Goal: Task Accomplishment & Management: Complete application form

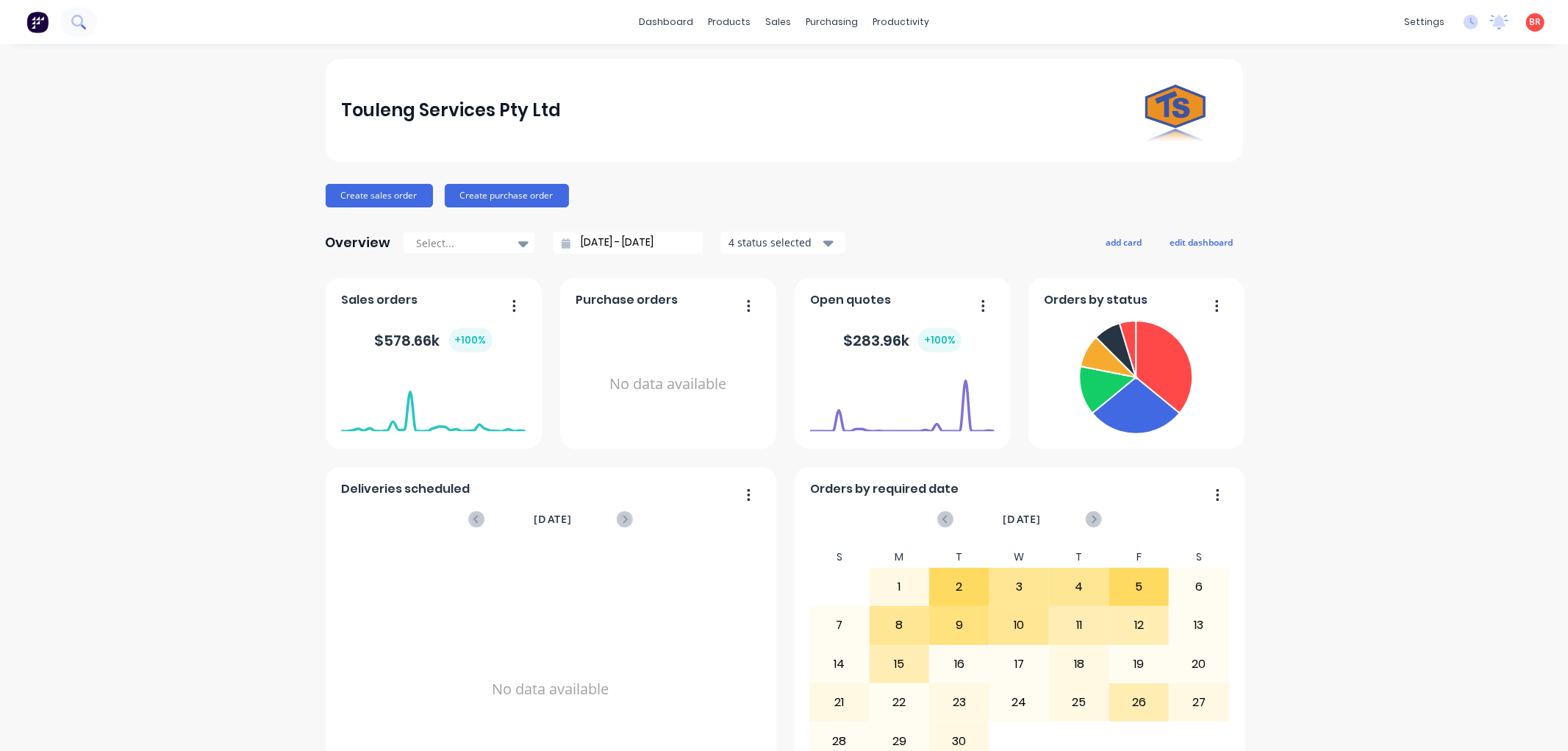
click at [83, 25] on icon at bounding box center [78, 22] width 14 height 14
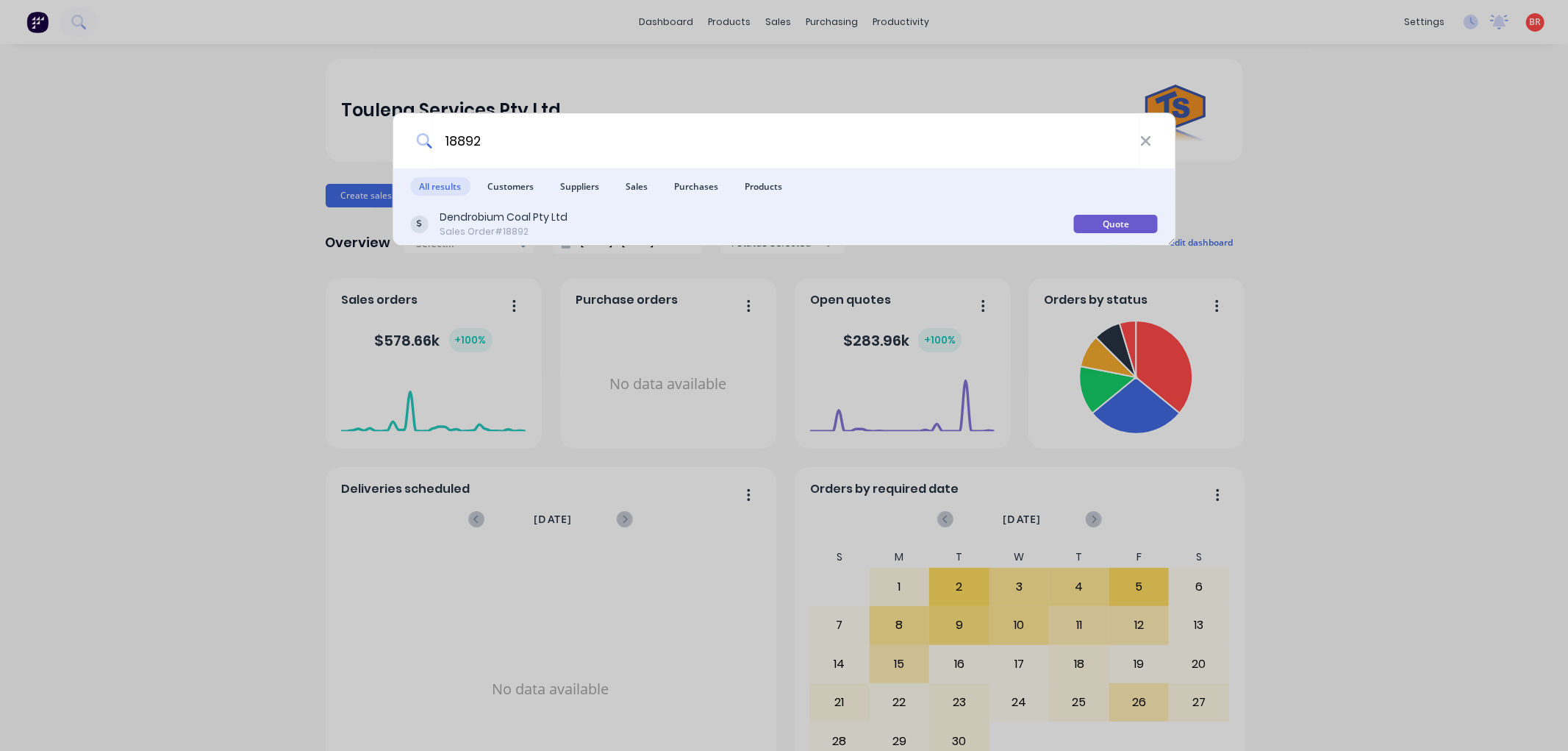
type input "18892"
click at [683, 213] on div "Dendrobium Coal Pty Ltd Sales Order #18892" at bounding box center [742, 224] width 664 height 29
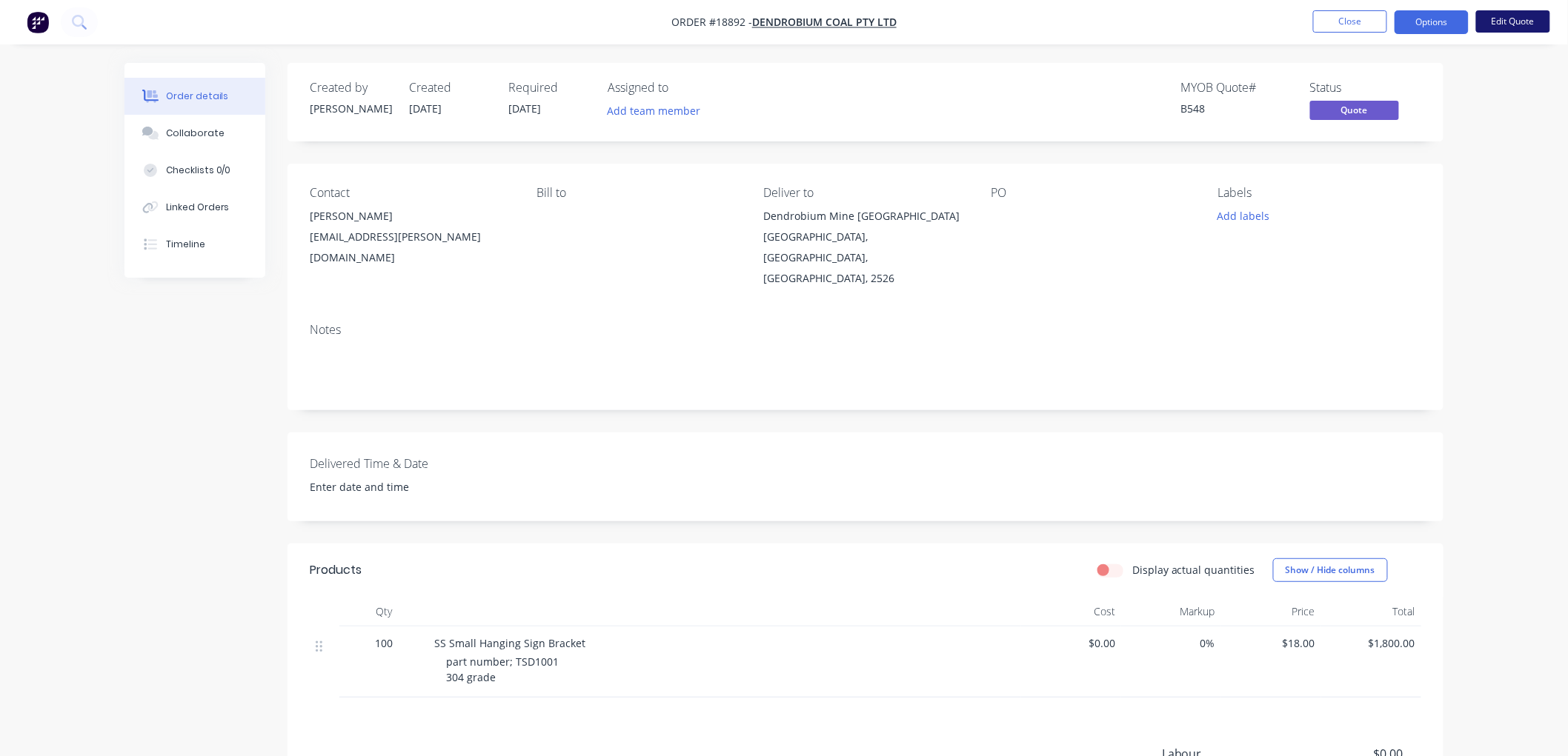
click at [1507, 27] on button "Edit Quote" at bounding box center [1513, 22] width 74 height 22
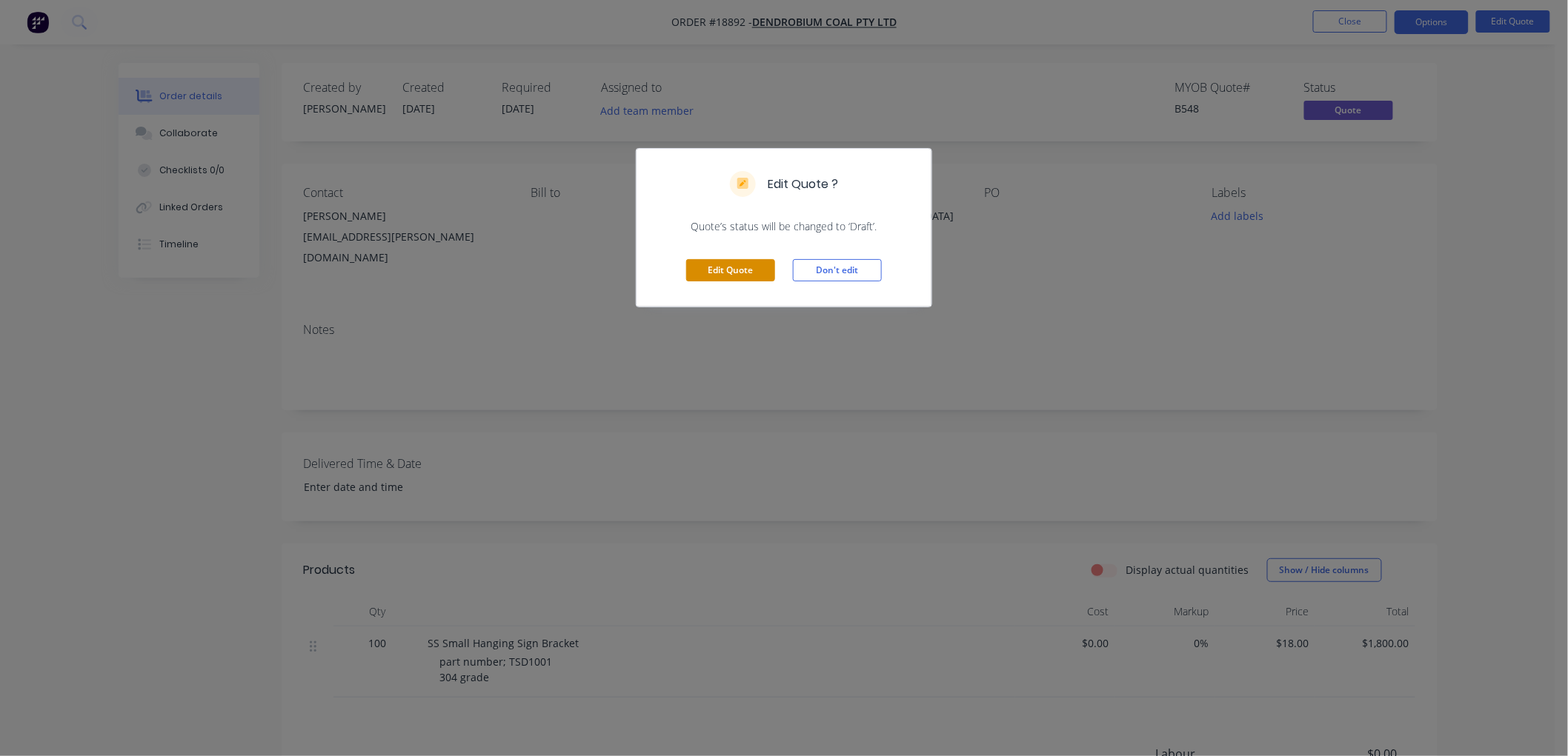
click at [725, 273] on button "Edit Quote" at bounding box center [730, 270] width 89 height 22
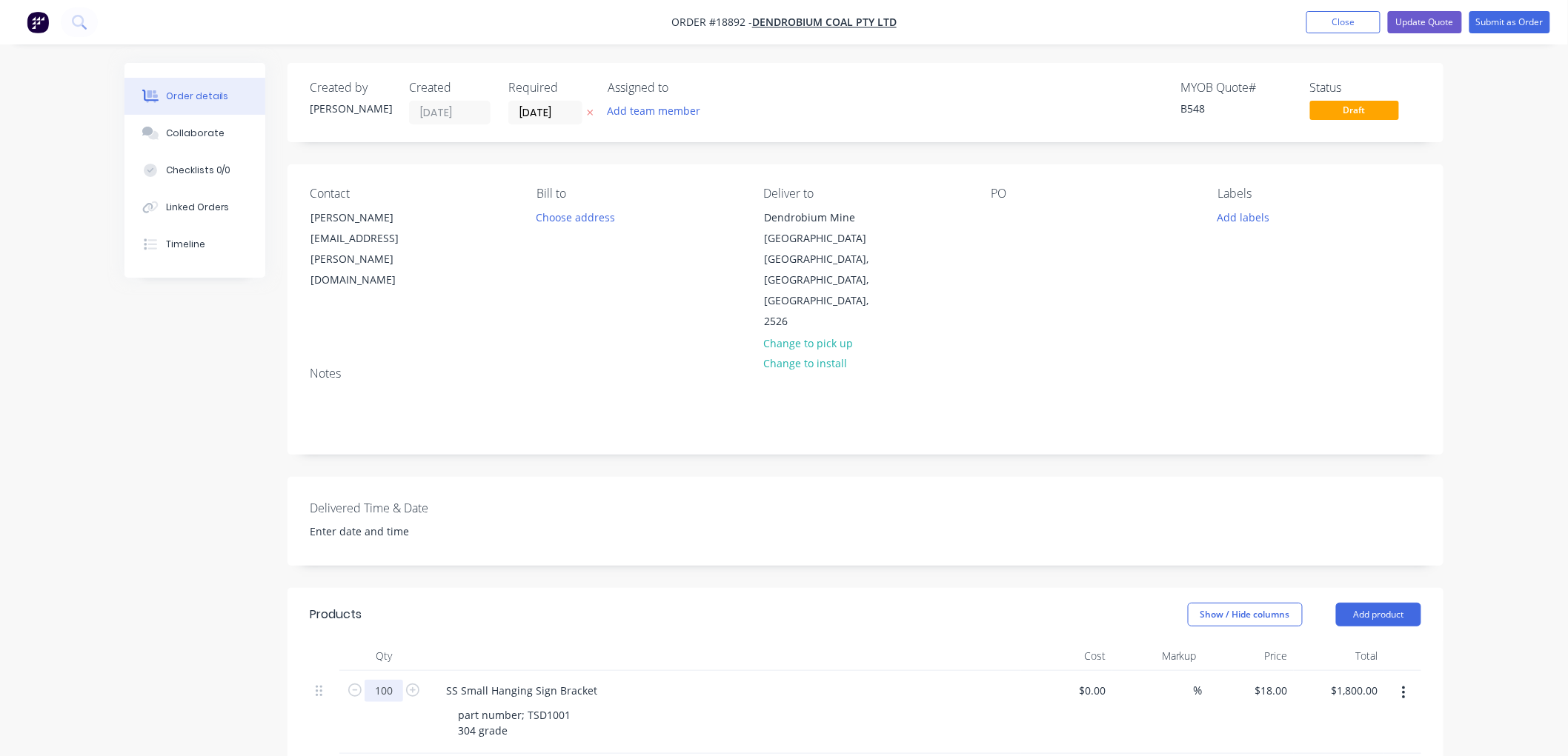
click at [380, 679] on input "100" at bounding box center [384, 691] width 38 height 22
type input "150"
type input "$2,700.00"
click at [1523, 350] on div "Order details Collaborate Checklists 0/0 Linked Orders Timeline Order details C…" at bounding box center [784, 589] width 1568 height 1179
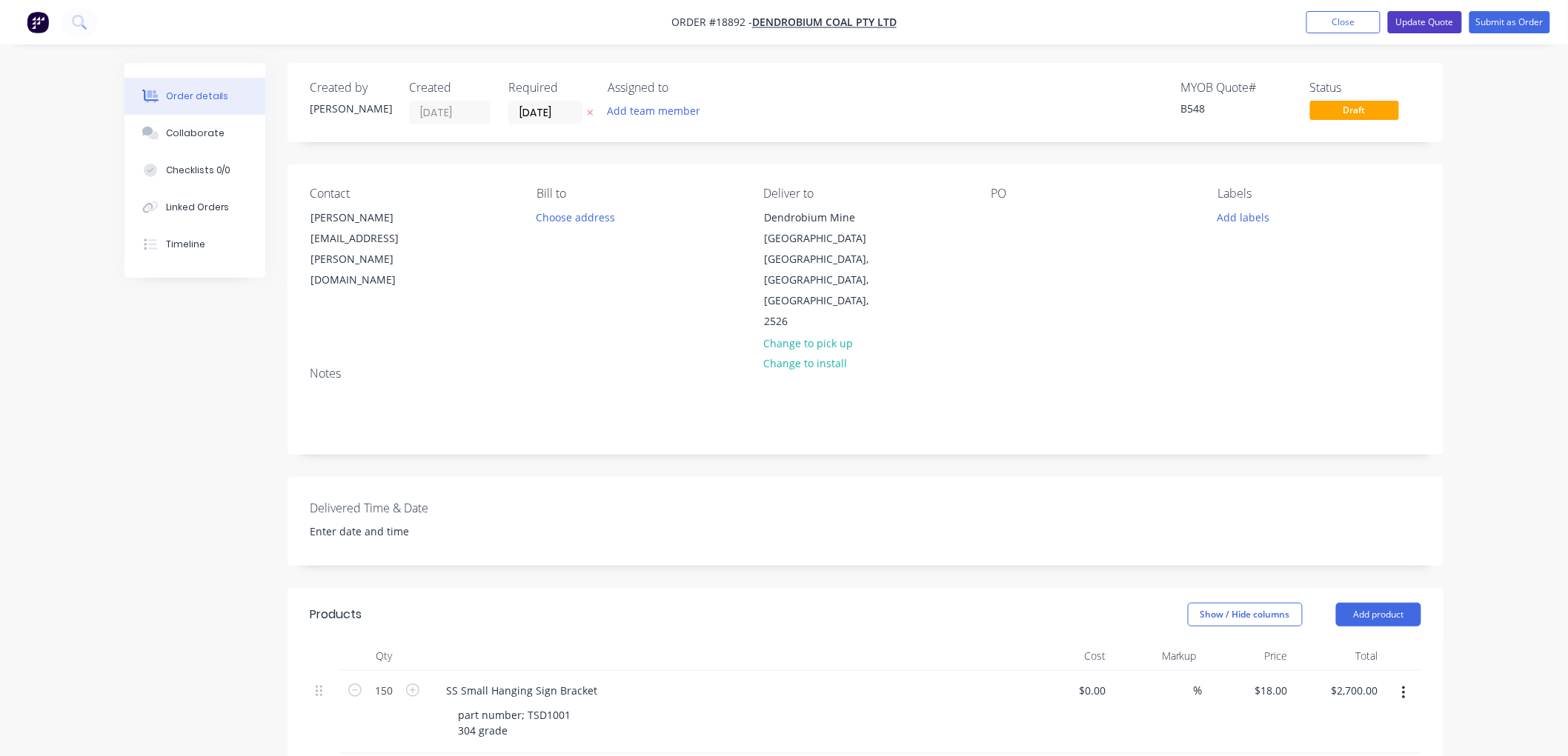
click at [1426, 21] on button "Update Quote" at bounding box center [1424, 22] width 74 height 22
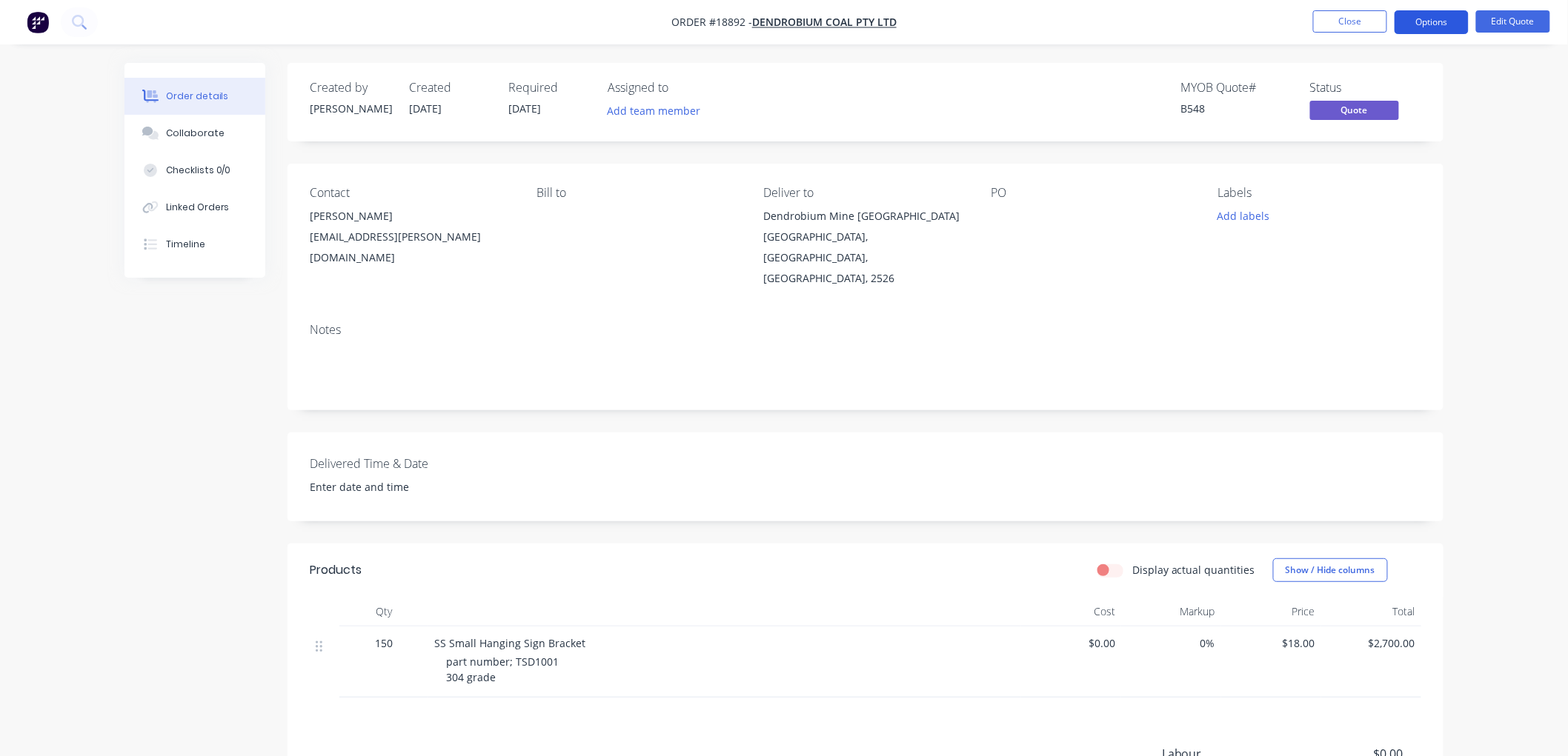
click at [1431, 17] on button "Options" at bounding box center [1431, 22] width 74 height 24
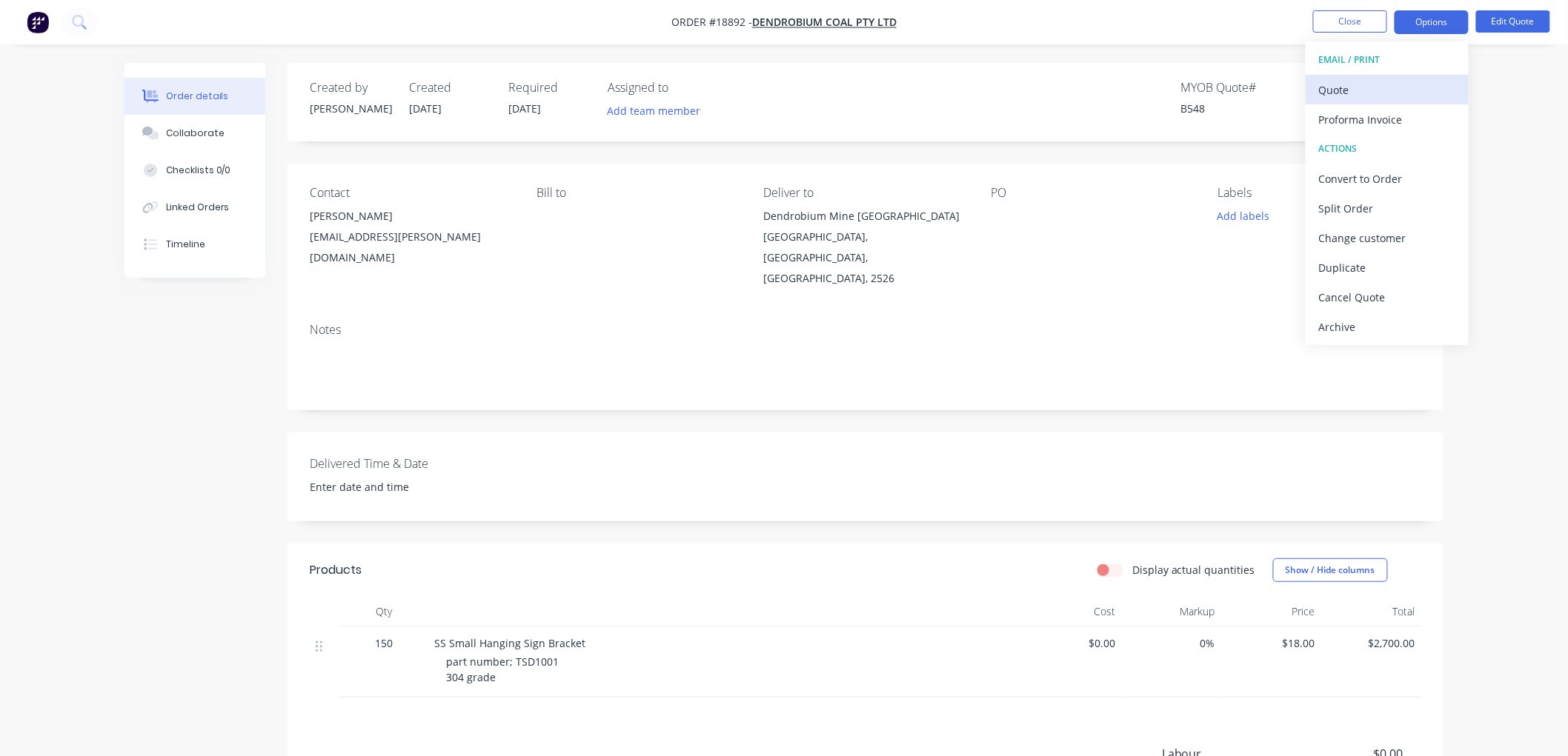
click at [1373, 83] on div "Quote" at bounding box center [1387, 89] width 136 height 22
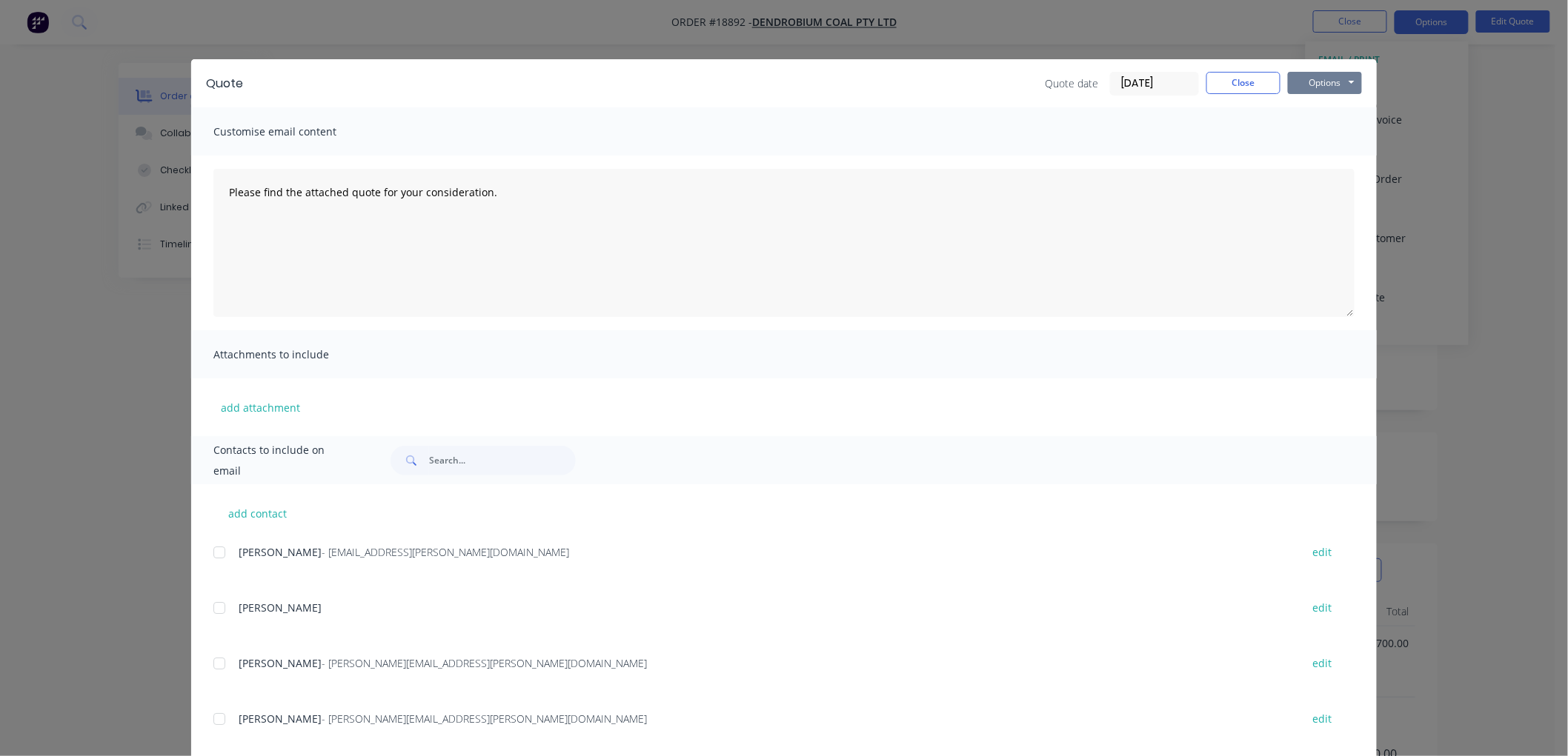
click at [1339, 85] on button "Options" at bounding box center [1325, 83] width 74 height 22
click at [1320, 132] on button "Print" at bounding box center [1335, 133] width 95 height 25
click at [1236, 84] on button "Close" at bounding box center [1243, 83] width 74 height 22
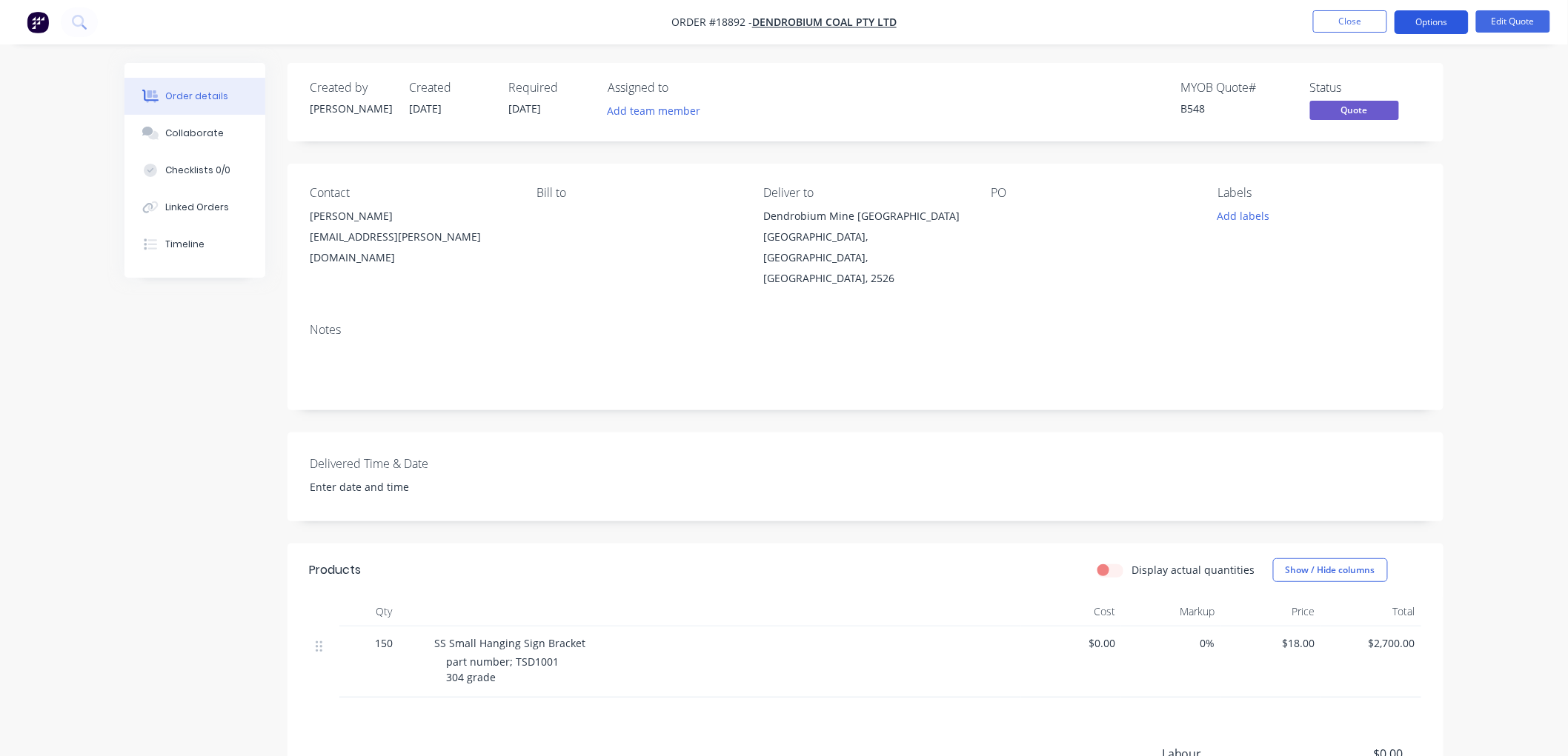
click at [1437, 26] on button "Options" at bounding box center [1431, 22] width 74 height 24
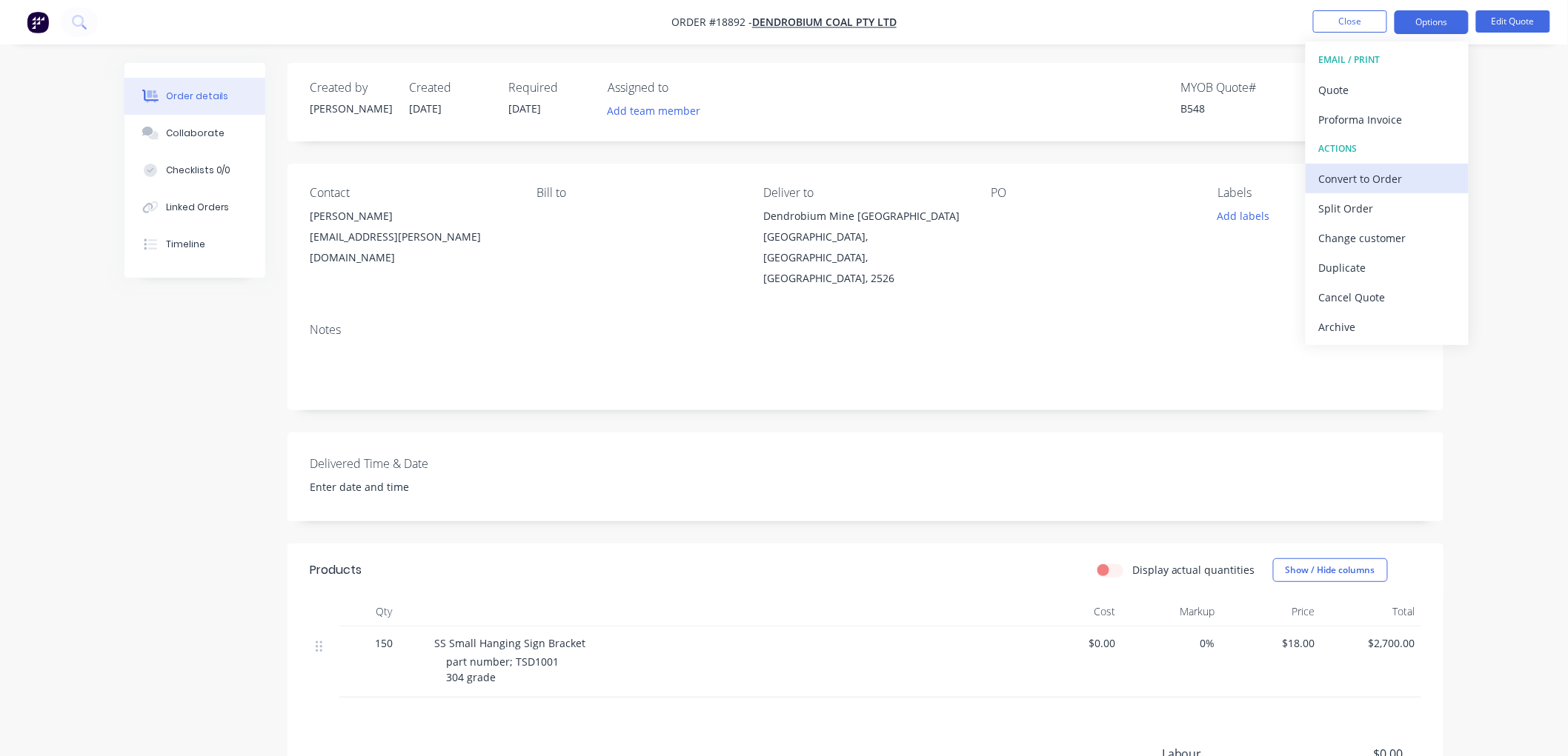
click at [1365, 182] on div "Convert to Order" at bounding box center [1387, 179] width 136 height 22
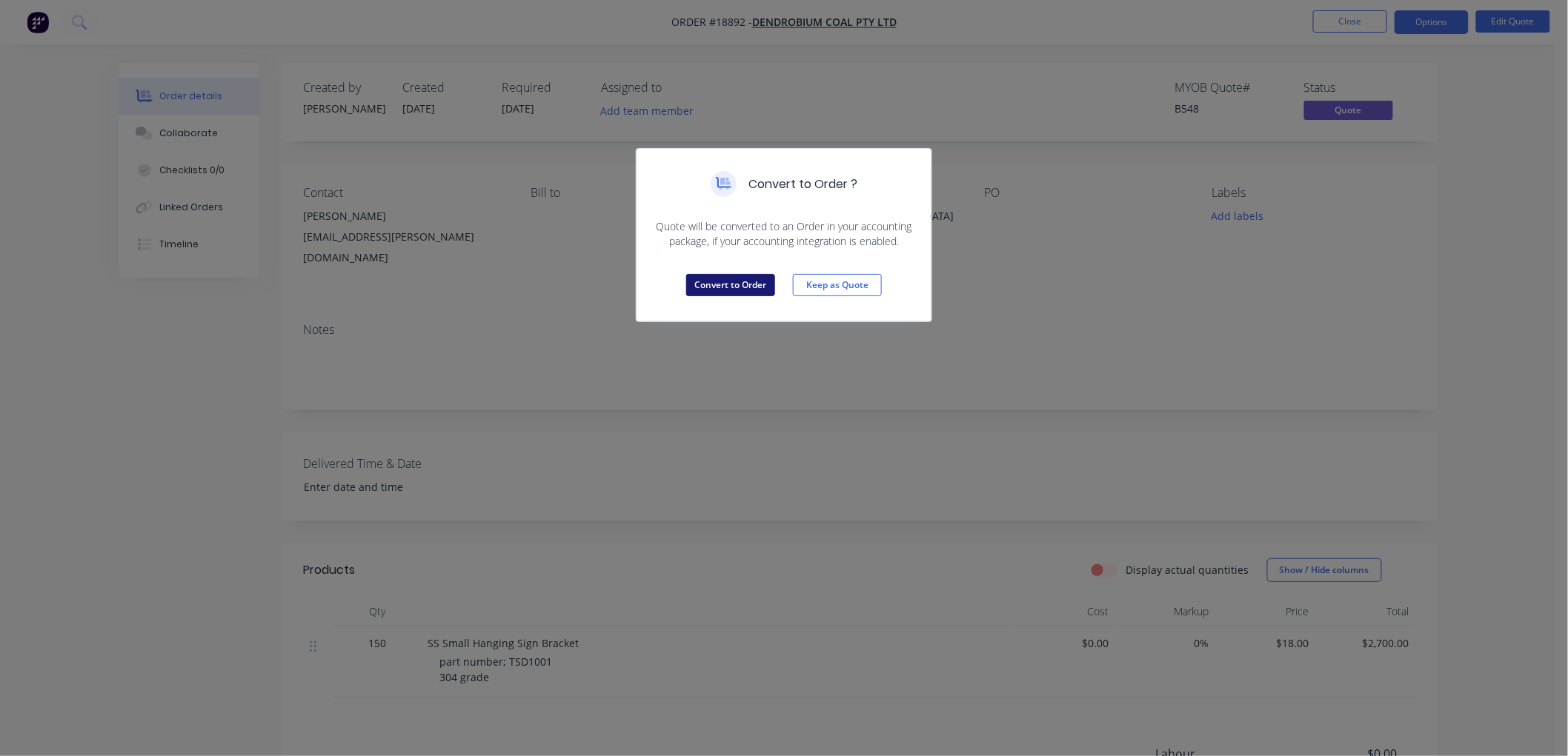
click at [723, 289] on button "Convert to Order" at bounding box center [730, 285] width 89 height 22
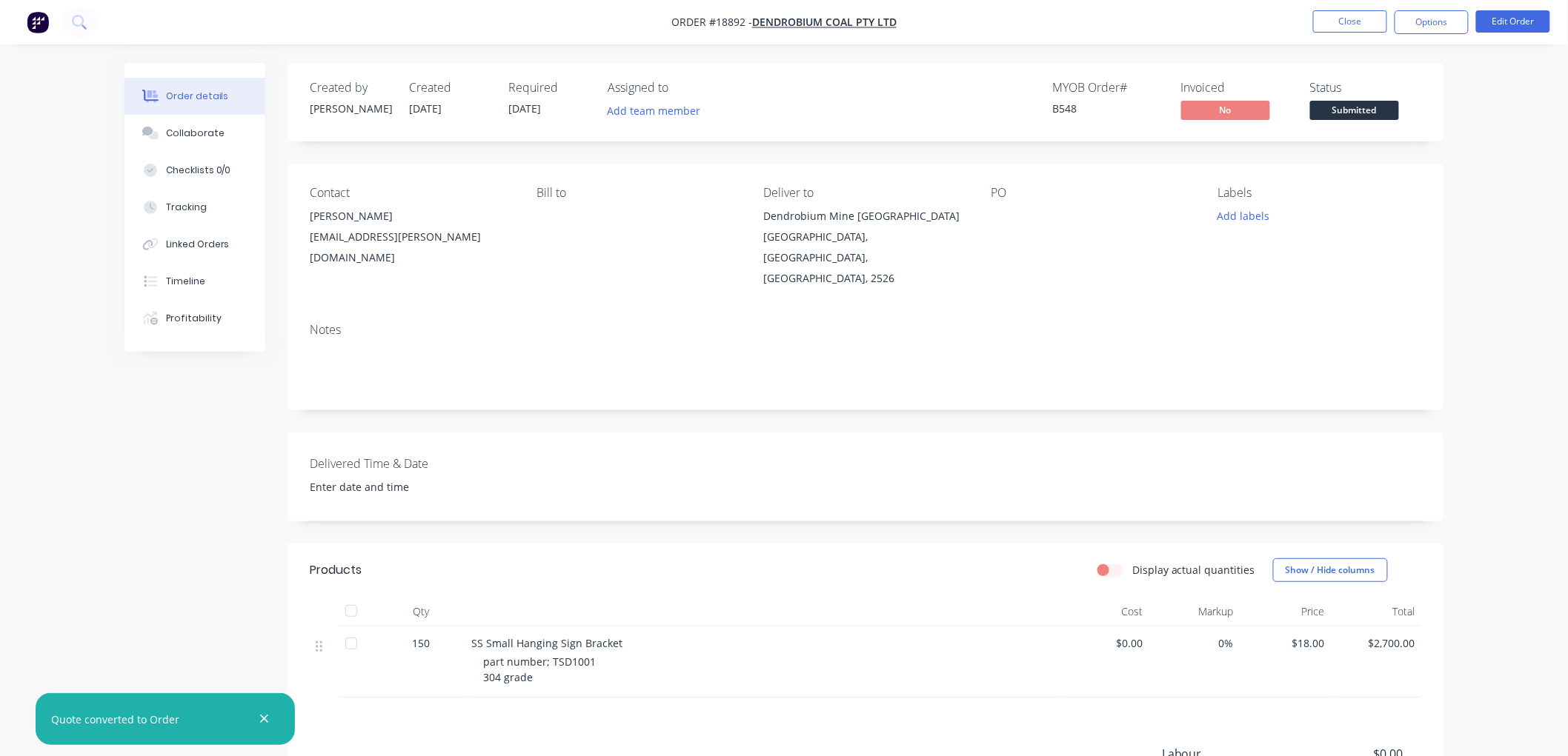
drag, startPoint x: 1358, startPoint y: 108, endPoint x: 1359, endPoint y: 120, distance: 12.0
click at [1357, 108] on span "Submitted" at bounding box center [1354, 109] width 89 height 18
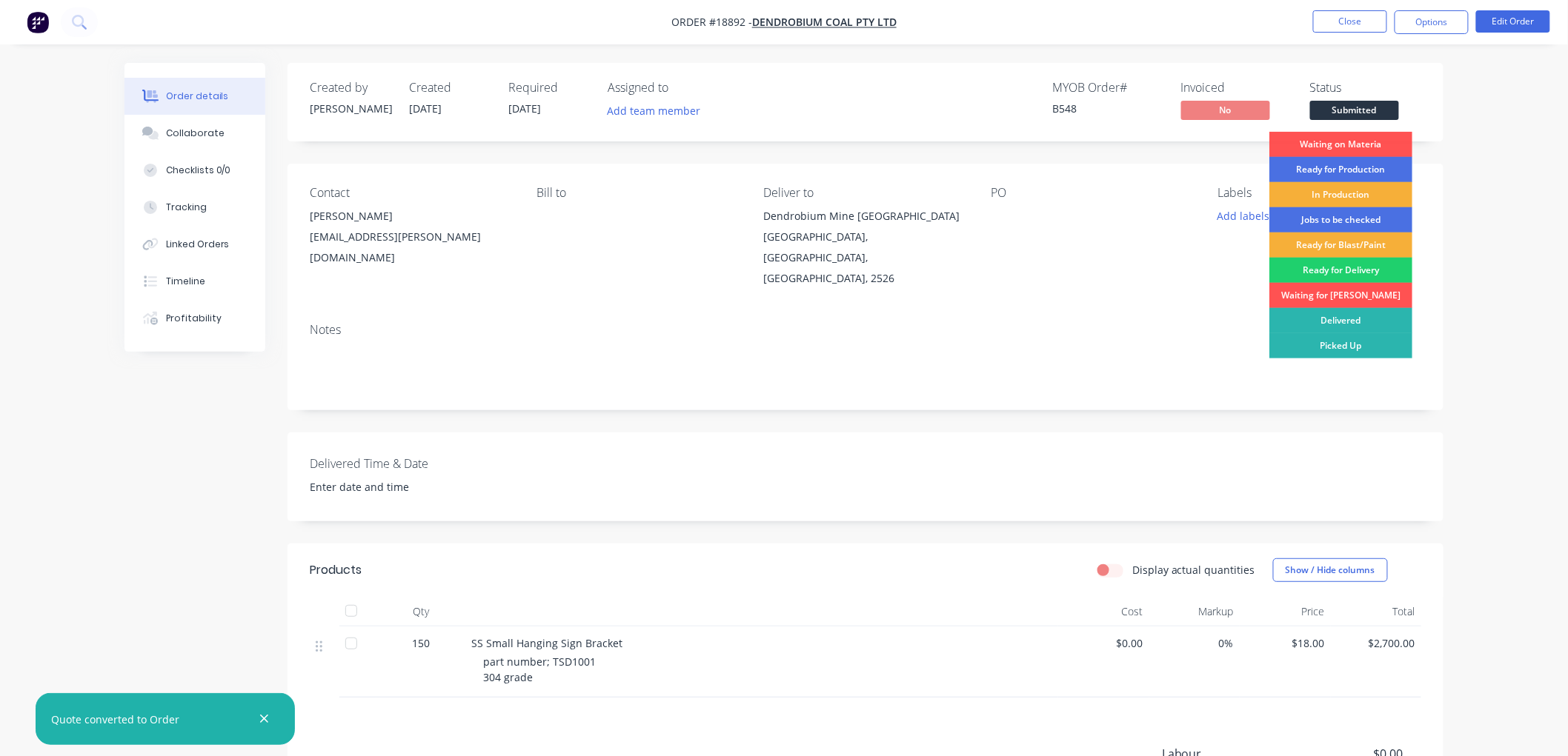
click at [1357, 140] on div "Waiting on Materia" at bounding box center [1341, 144] width 143 height 26
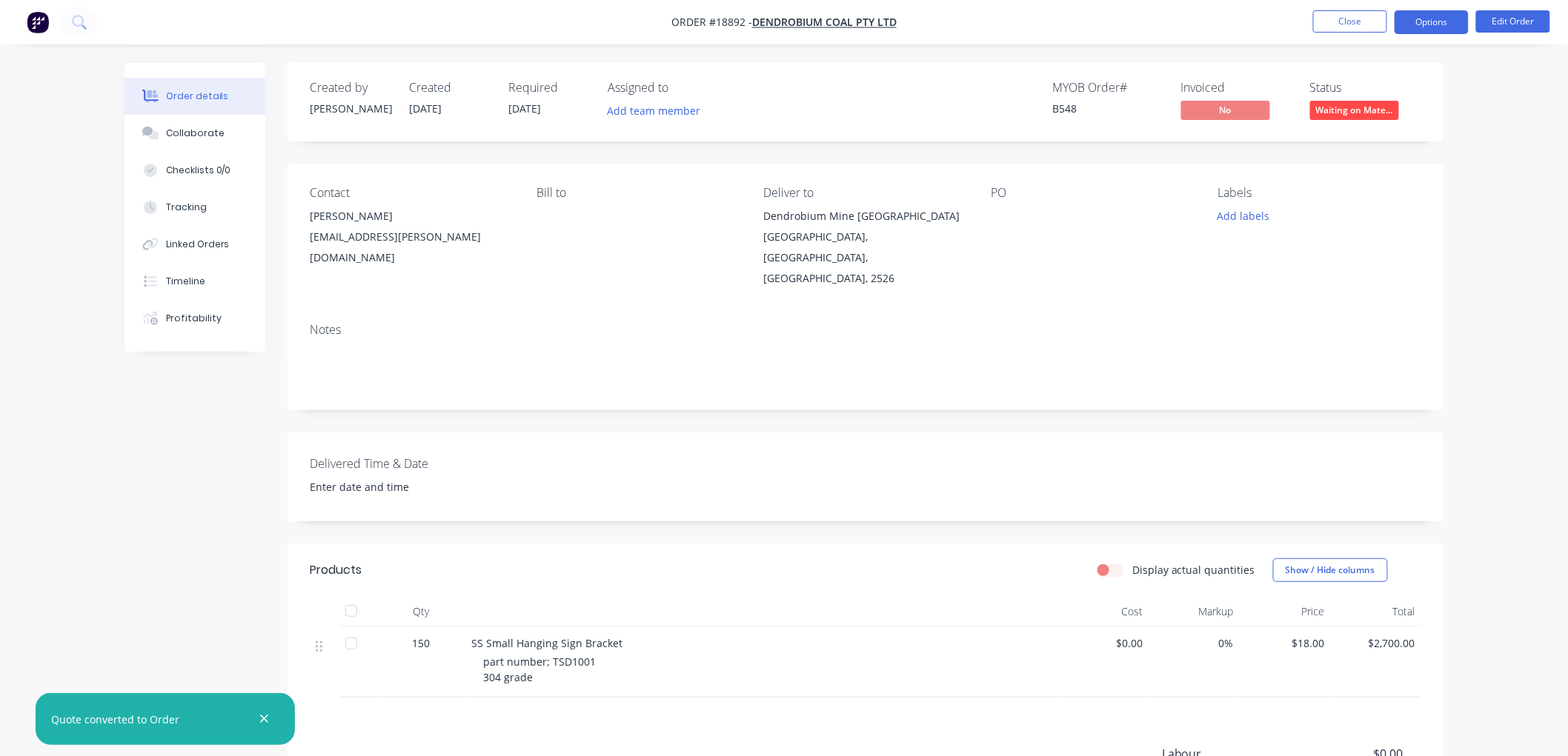
click at [1415, 26] on button "Options" at bounding box center [1431, 22] width 74 height 24
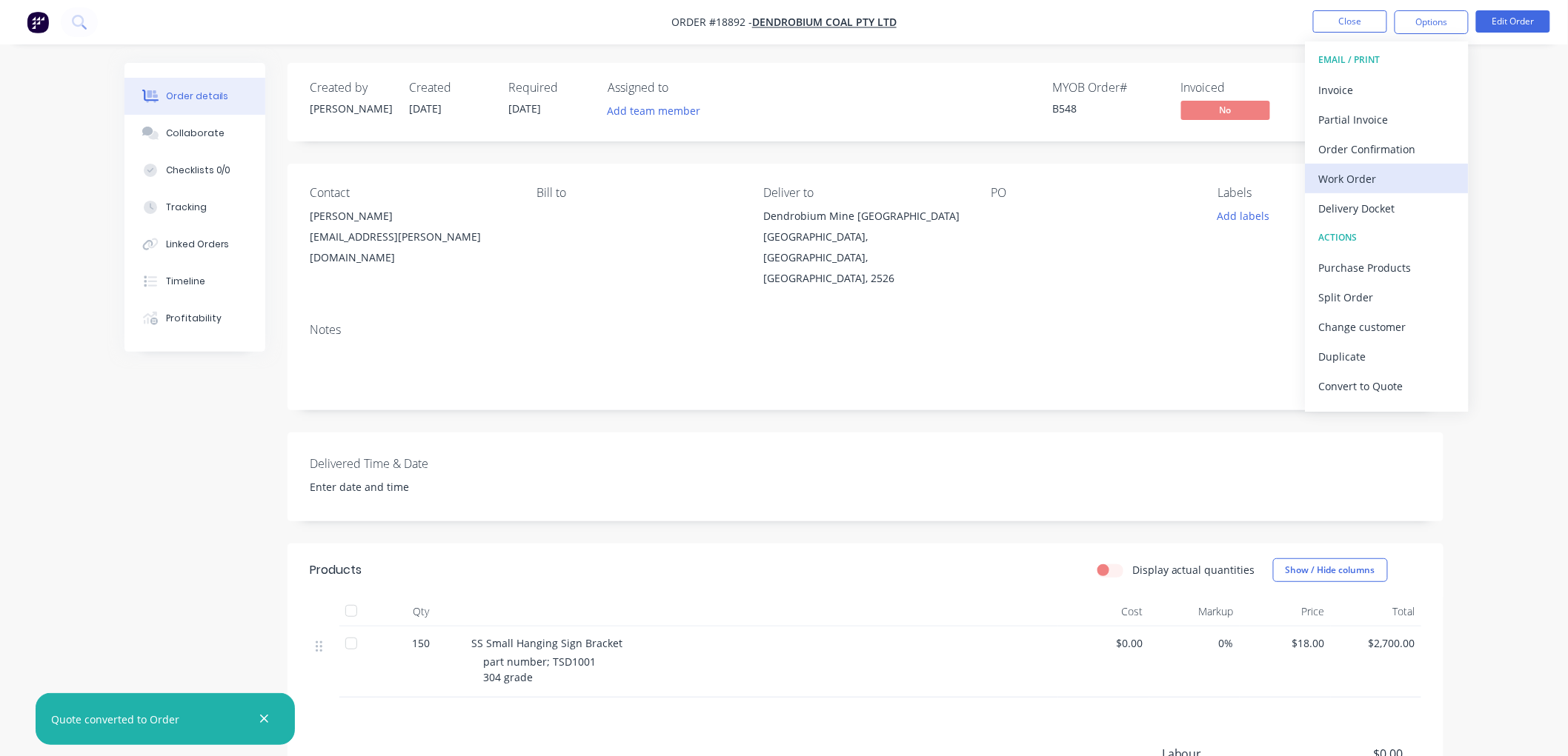
click at [1338, 181] on div "Work Order" at bounding box center [1387, 179] width 136 height 22
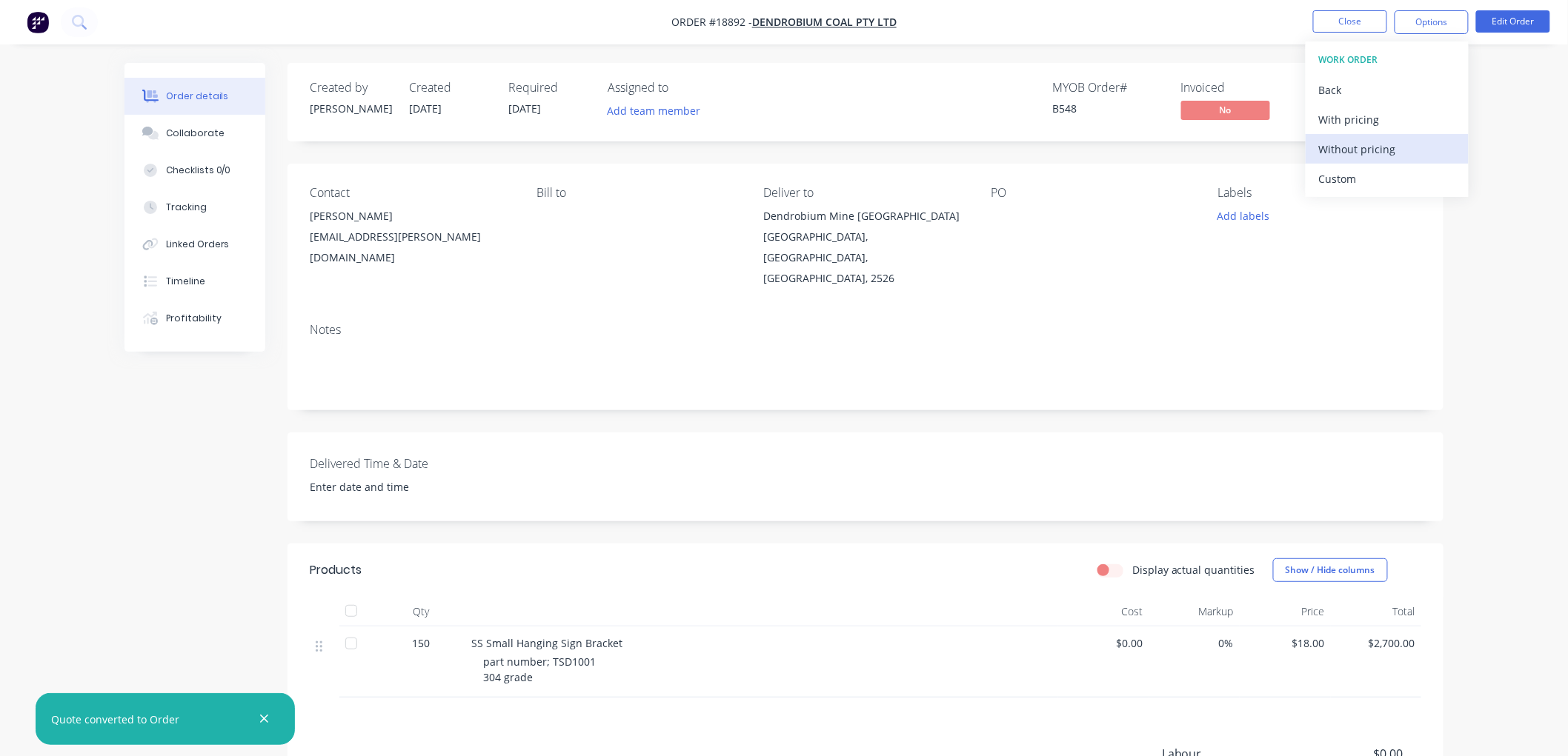
click at [1337, 149] on div "Without pricing" at bounding box center [1387, 149] width 136 height 22
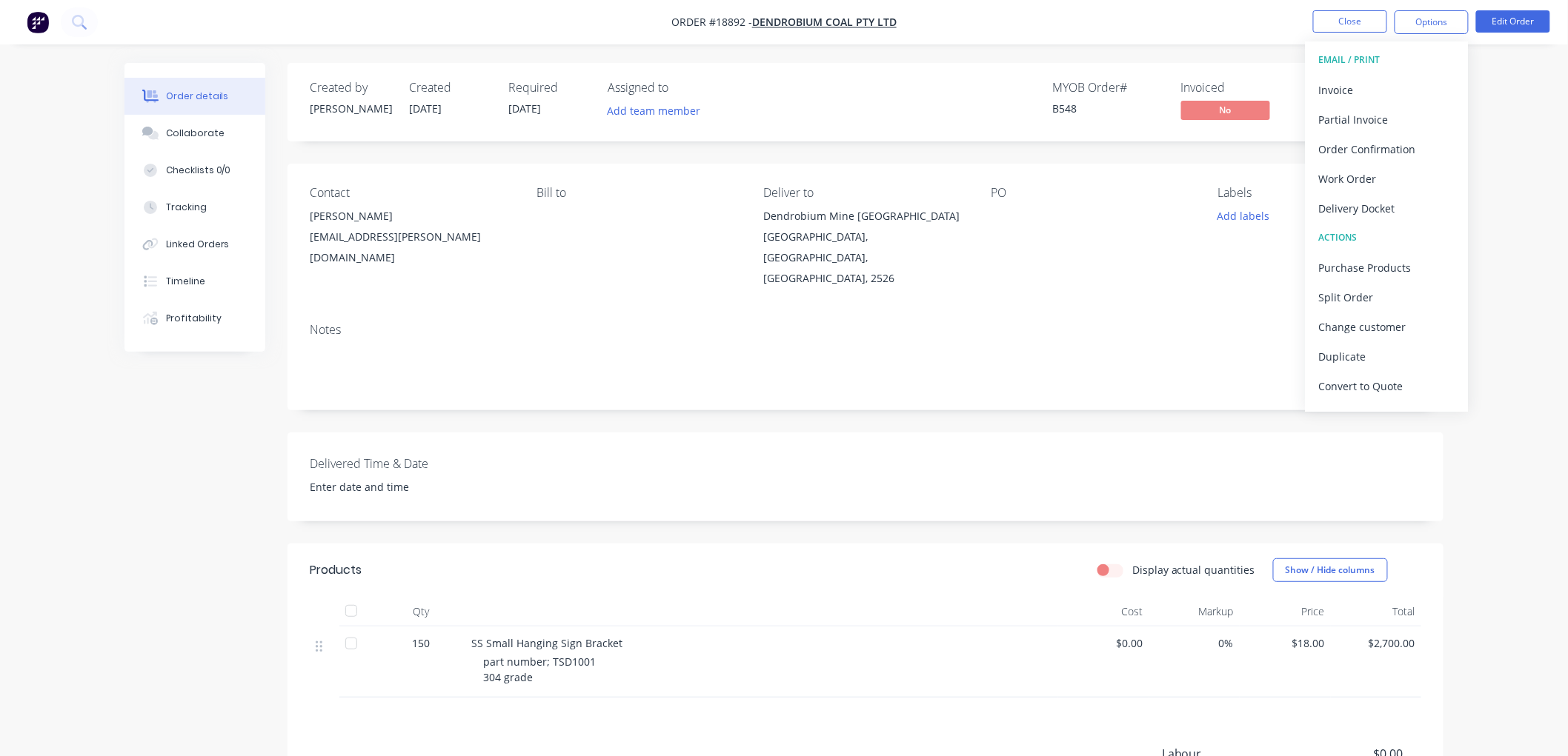
click at [1490, 150] on div "Order details Collaborate Checklists 0/0 Tracking Linked Orders Timeline Profit…" at bounding box center [784, 480] width 1568 height 961
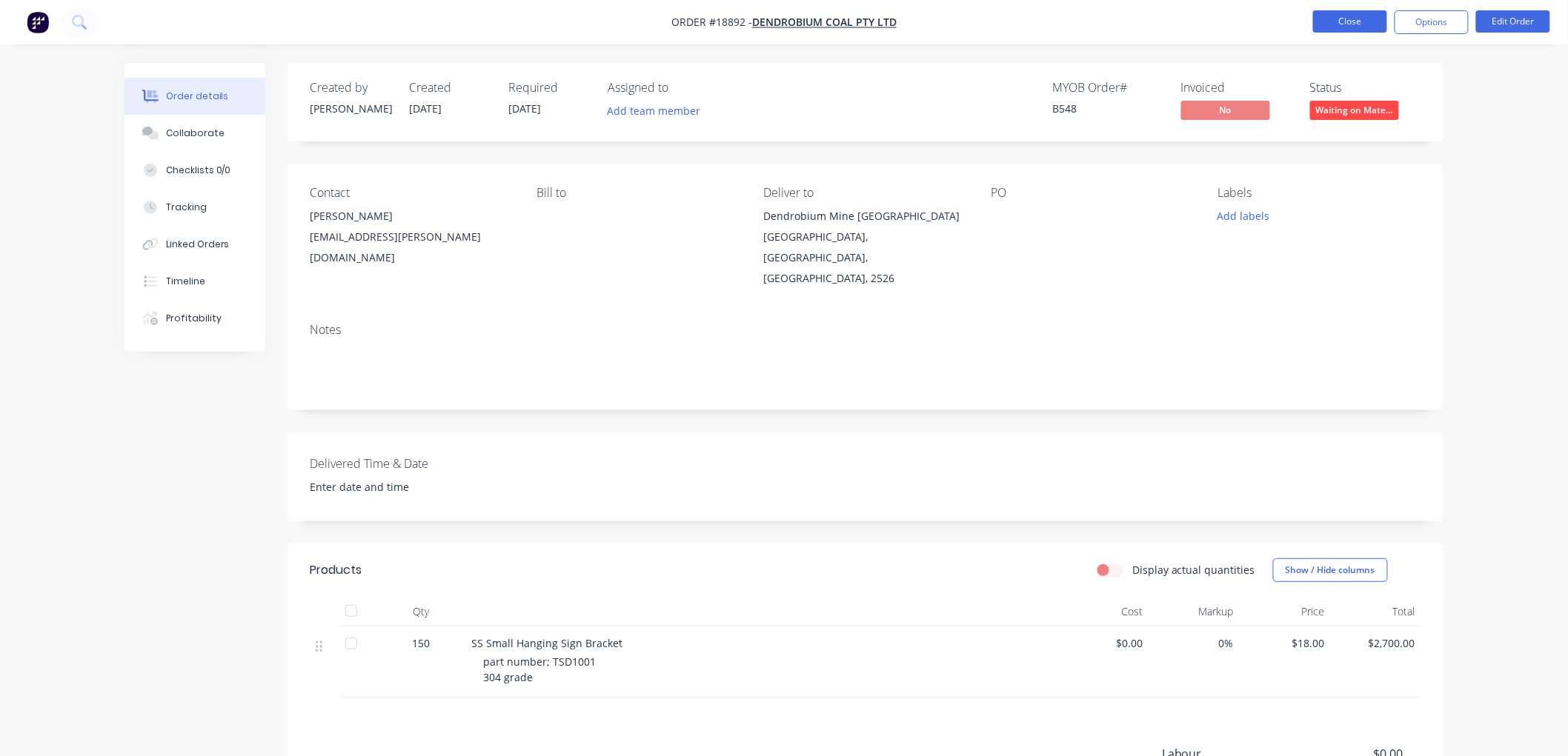
click at [1349, 21] on button "Close" at bounding box center [1349, 22] width 74 height 22
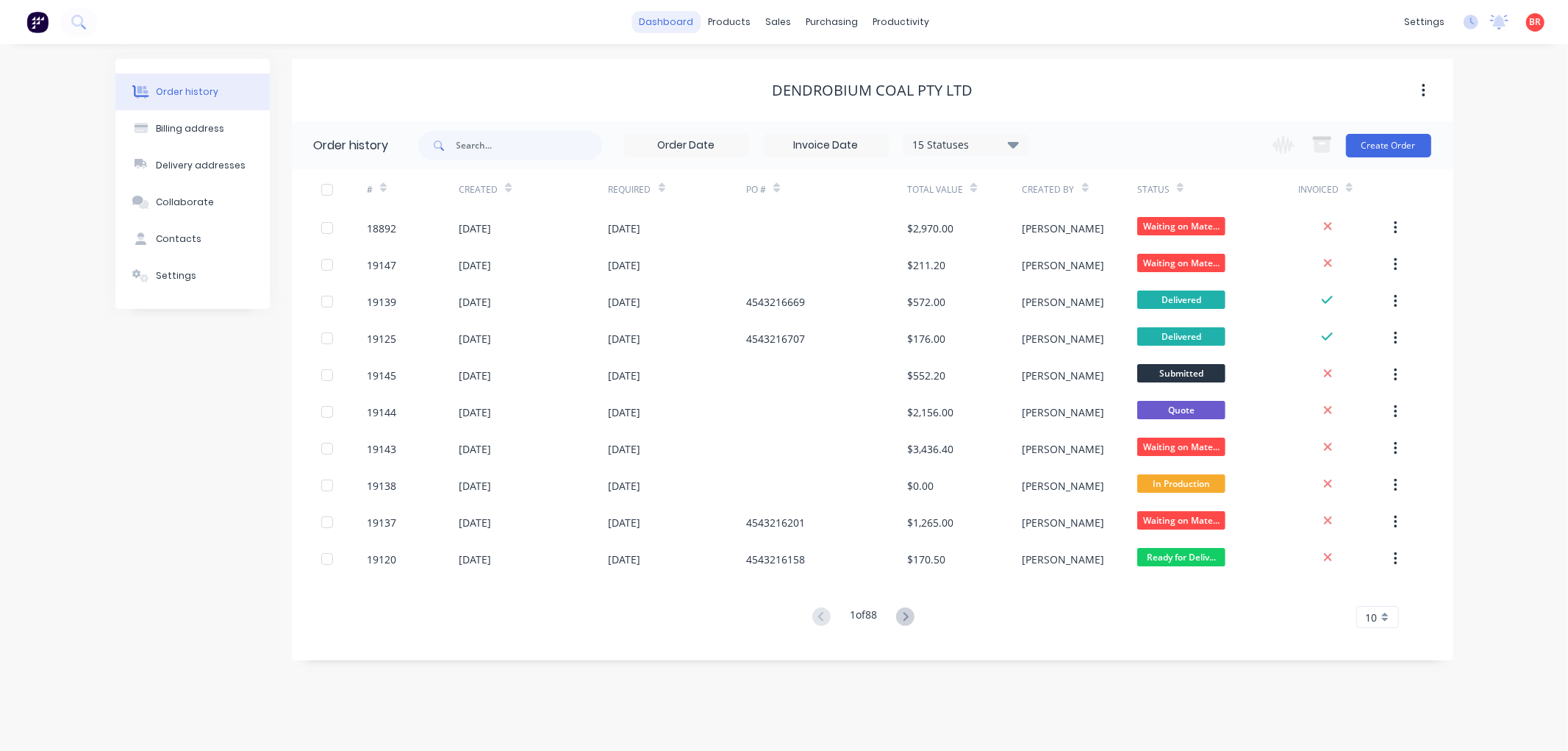
click at [657, 15] on link "dashboard" at bounding box center [666, 22] width 69 height 22
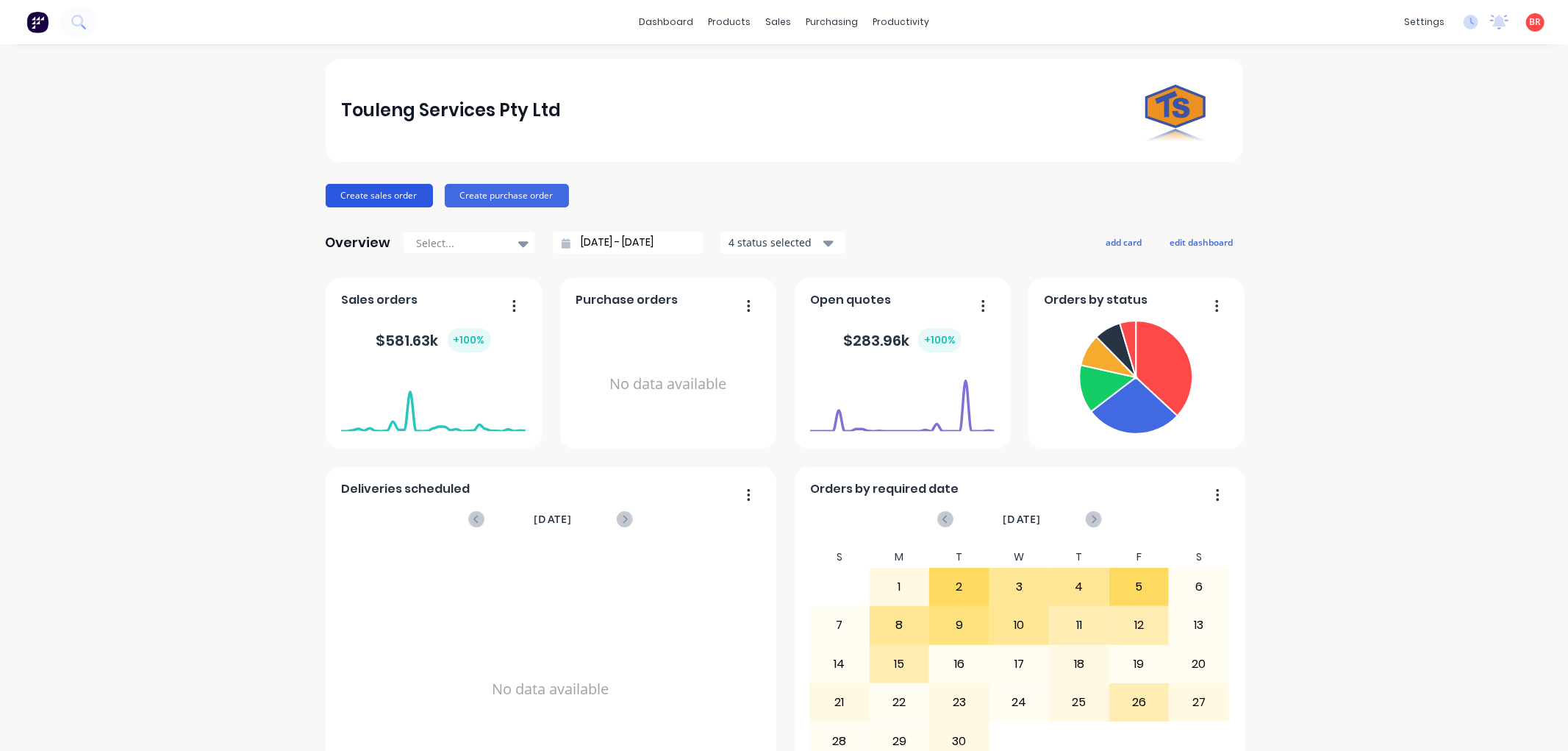
click at [395, 189] on button "Create sales order" at bounding box center [379, 196] width 108 height 24
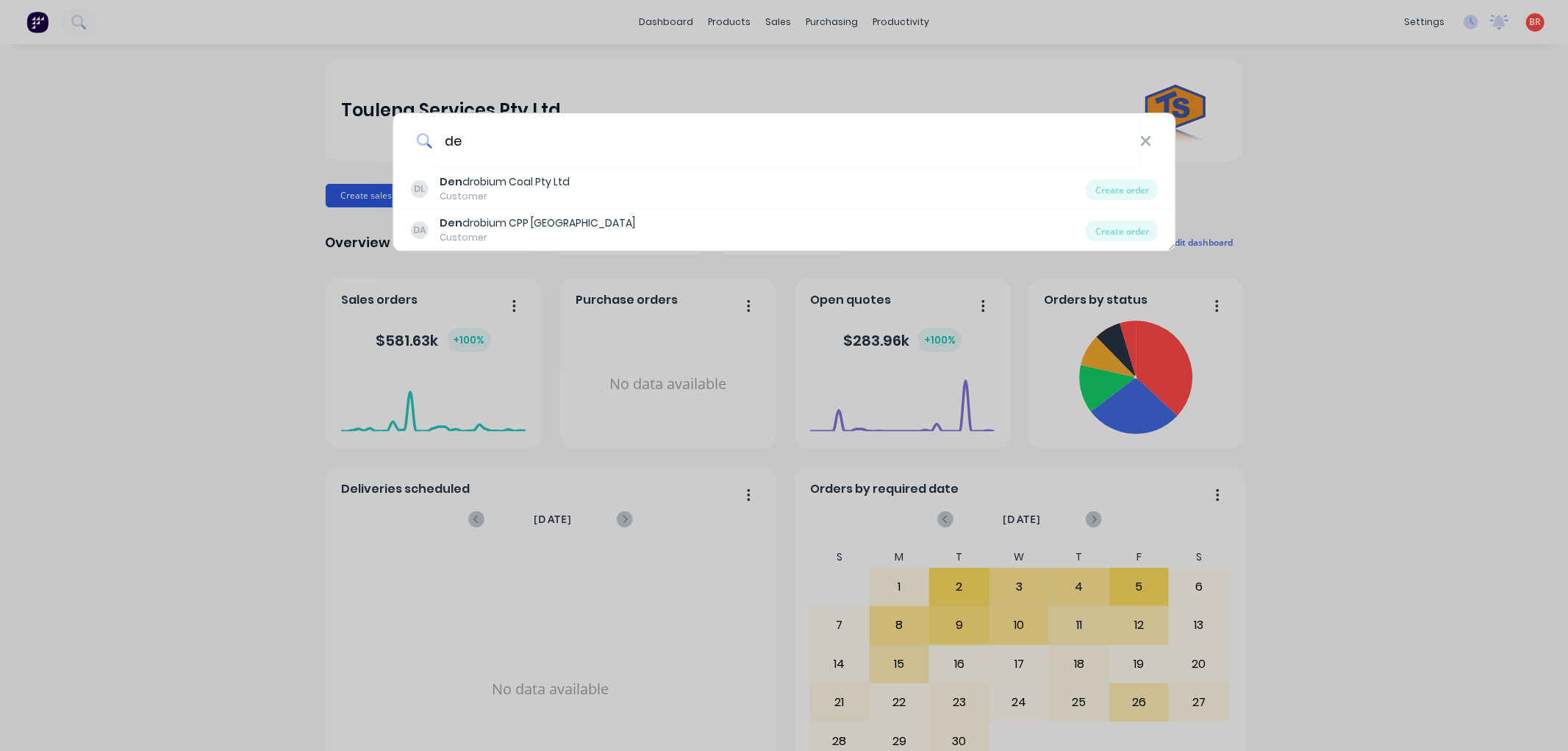
type input "d"
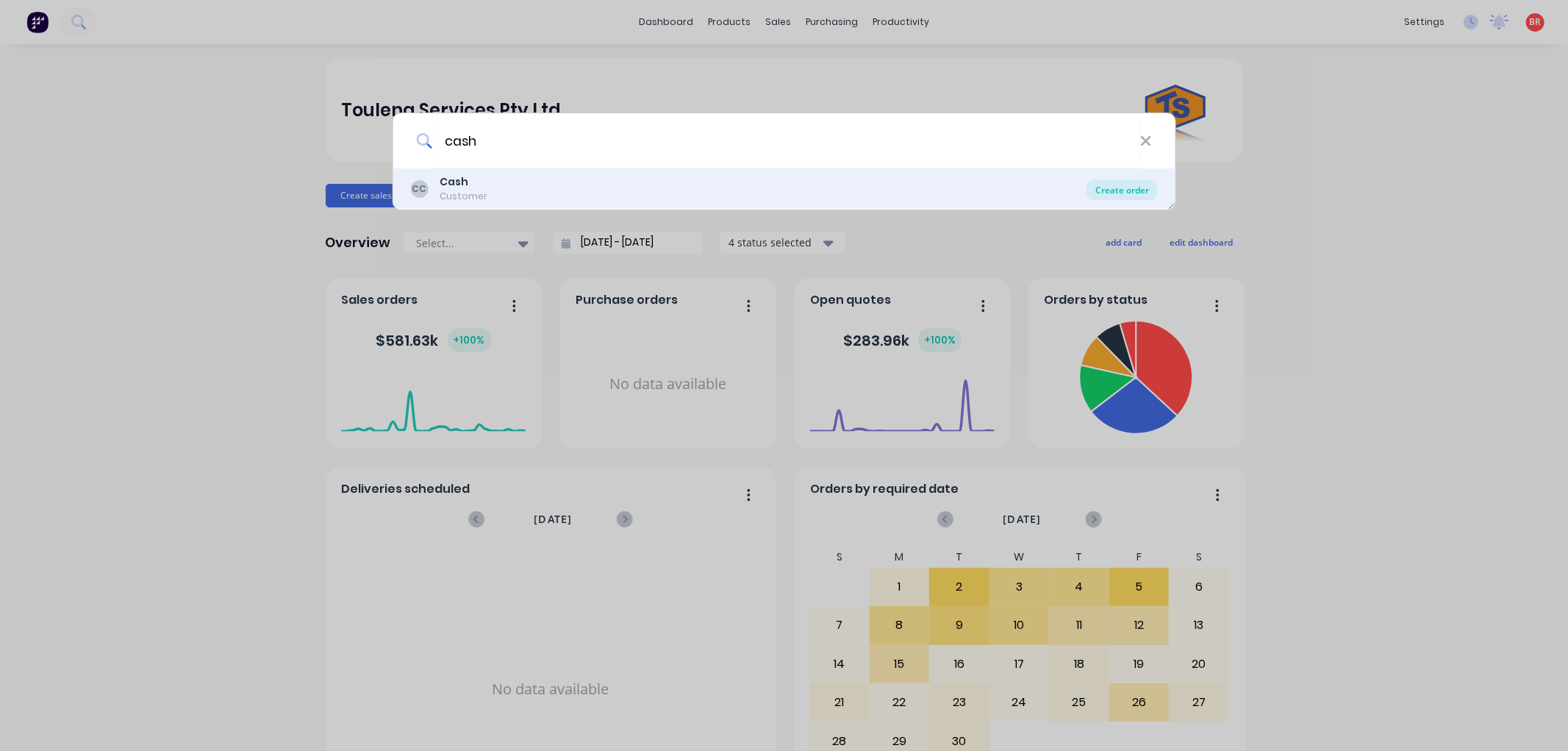
type input "cash"
click at [1126, 193] on div "Create order" at bounding box center [1122, 190] width 71 height 21
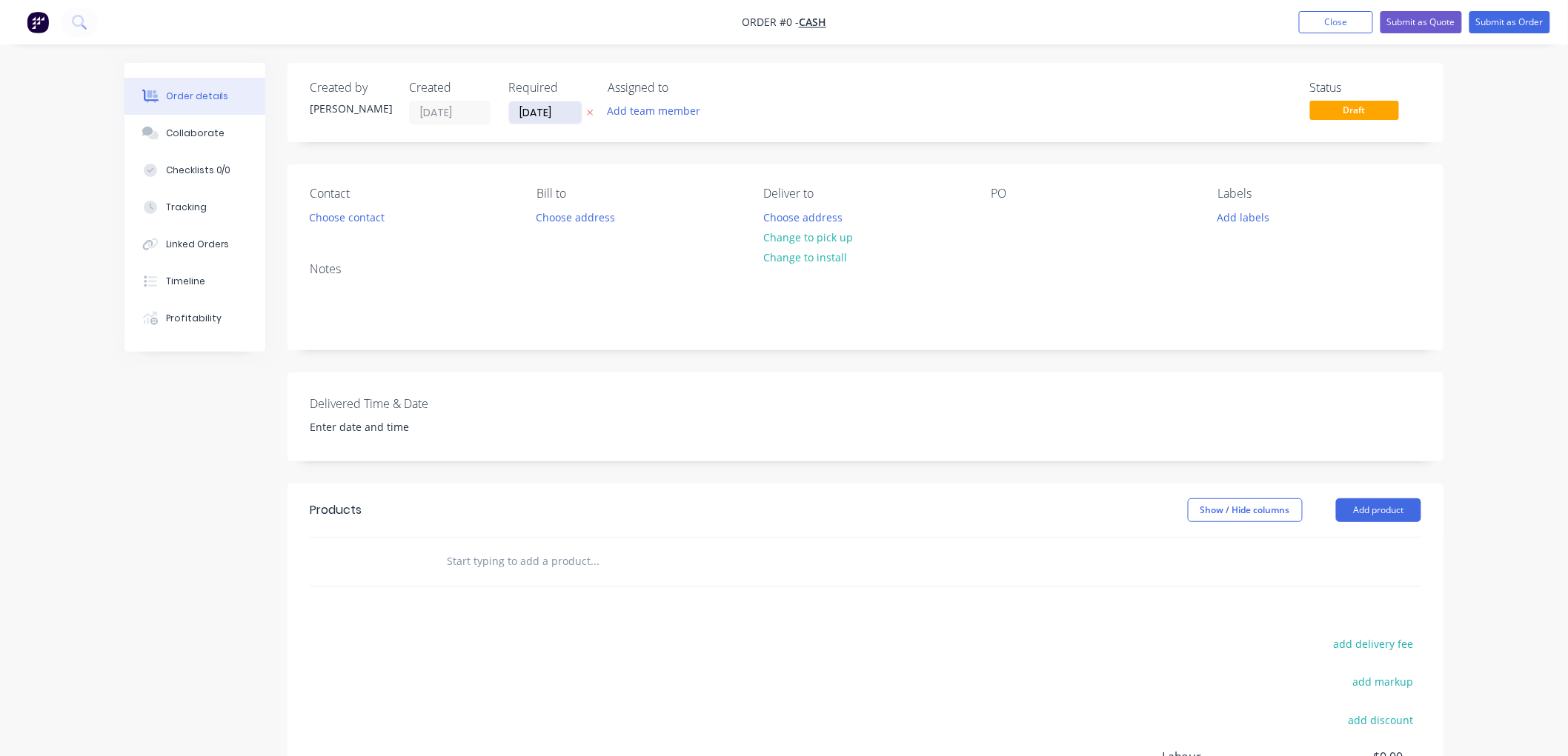
click at [530, 109] on input "[DATE]" at bounding box center [545, 112] width 73 height 22
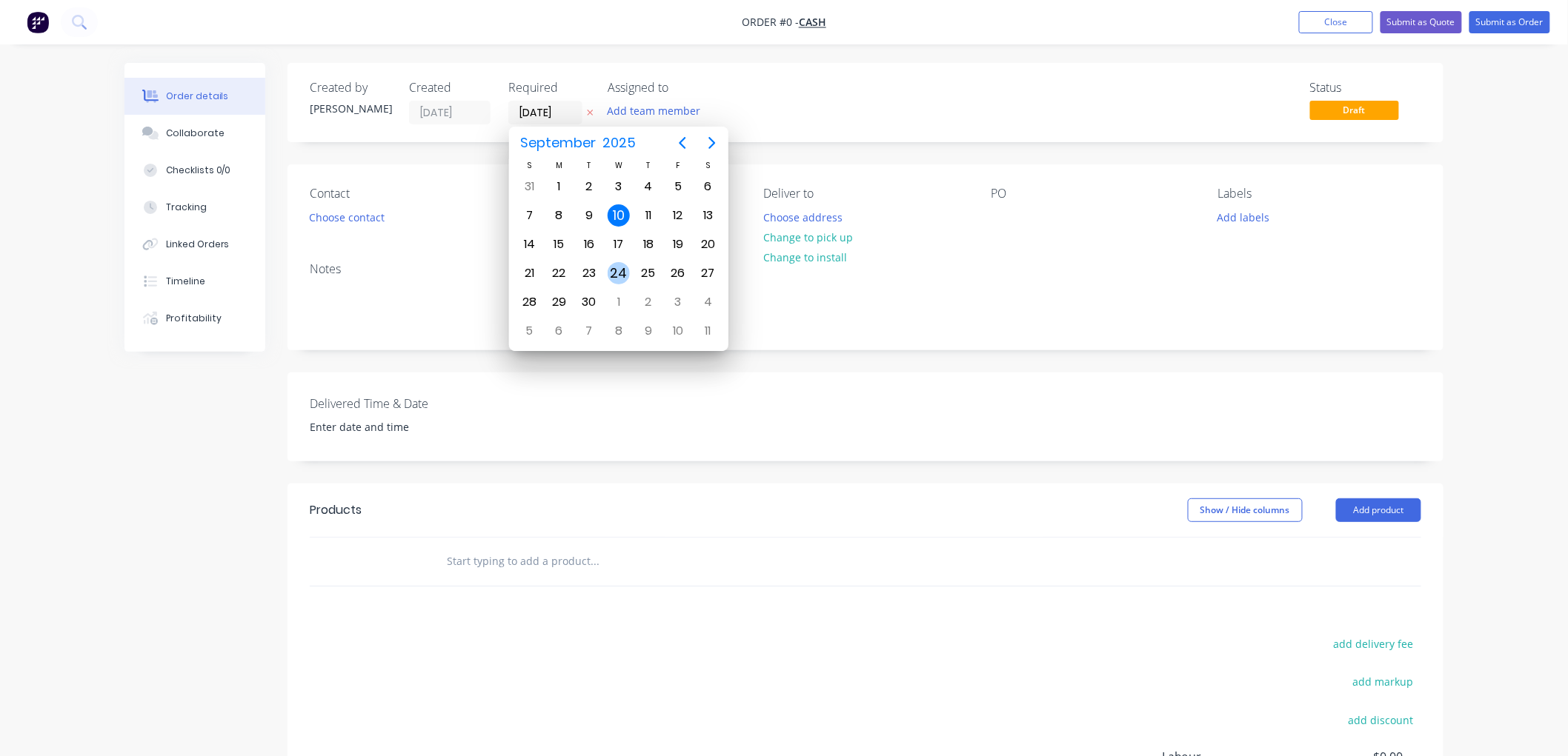
click at [615, 266] on div "24" at bounding box center [618, 274] width 22 height 22
type input "[DATE]"
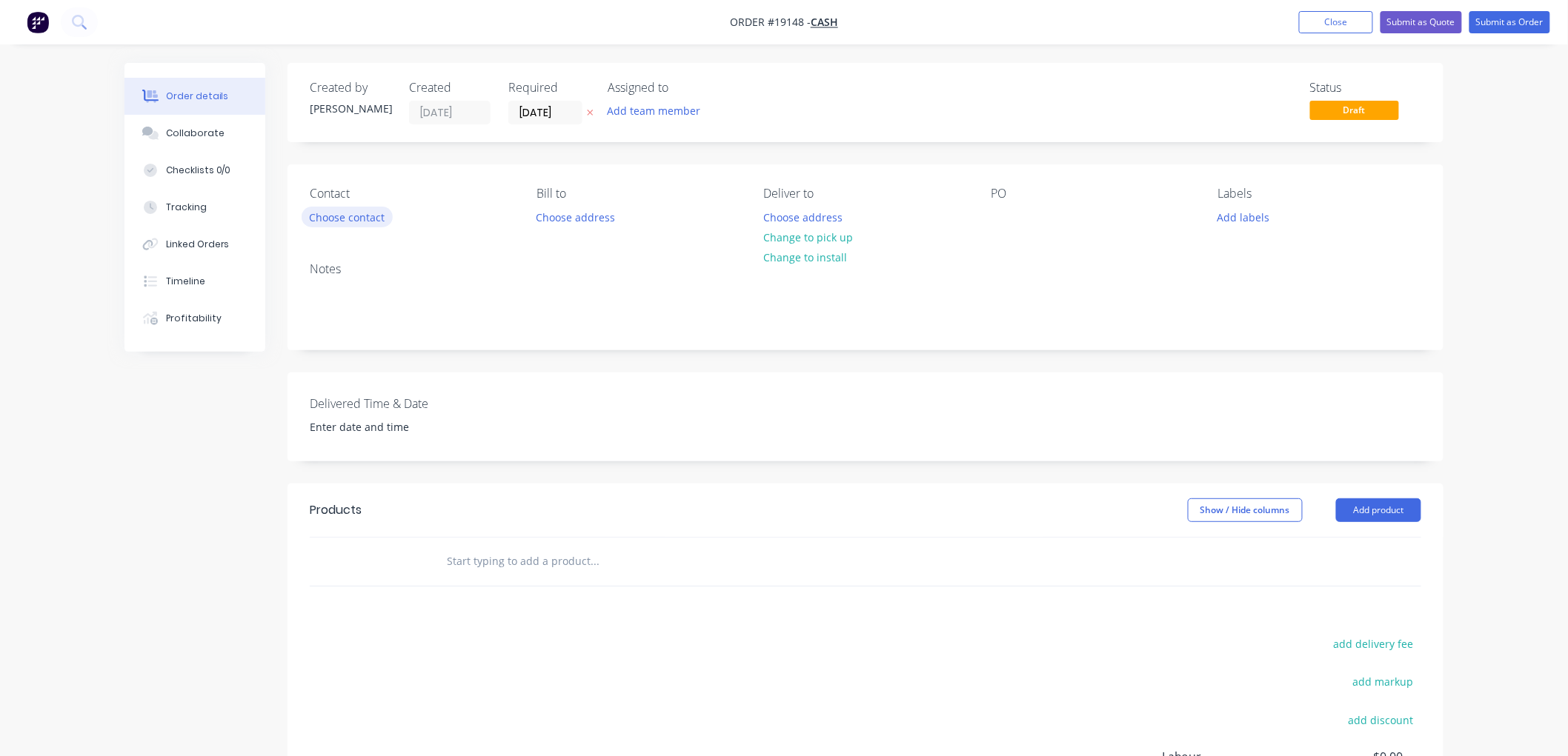
click at [352, 210] on button "Choose contact" at bounding box center [347, 216] width 91 height 20
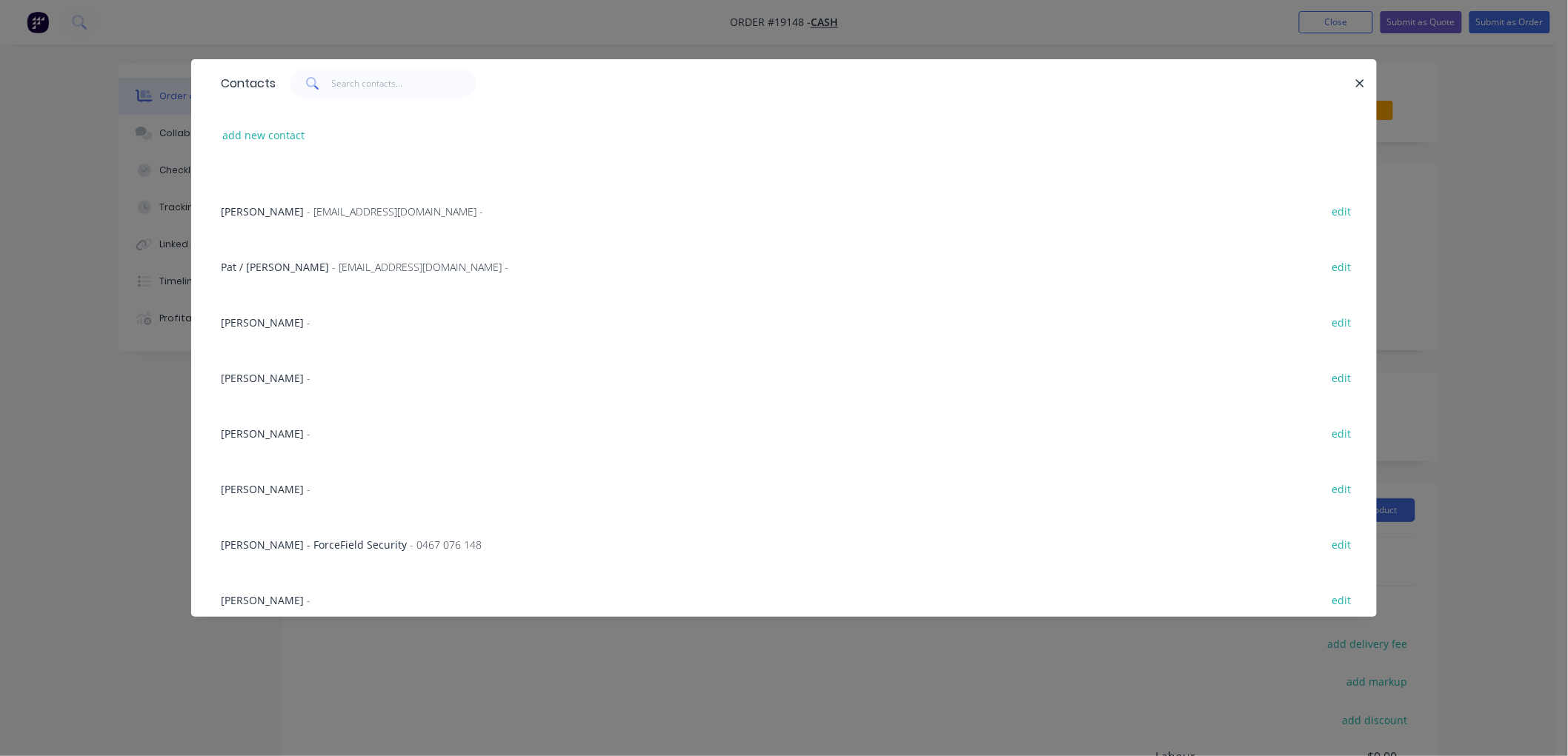
scroll to position [575, 0]
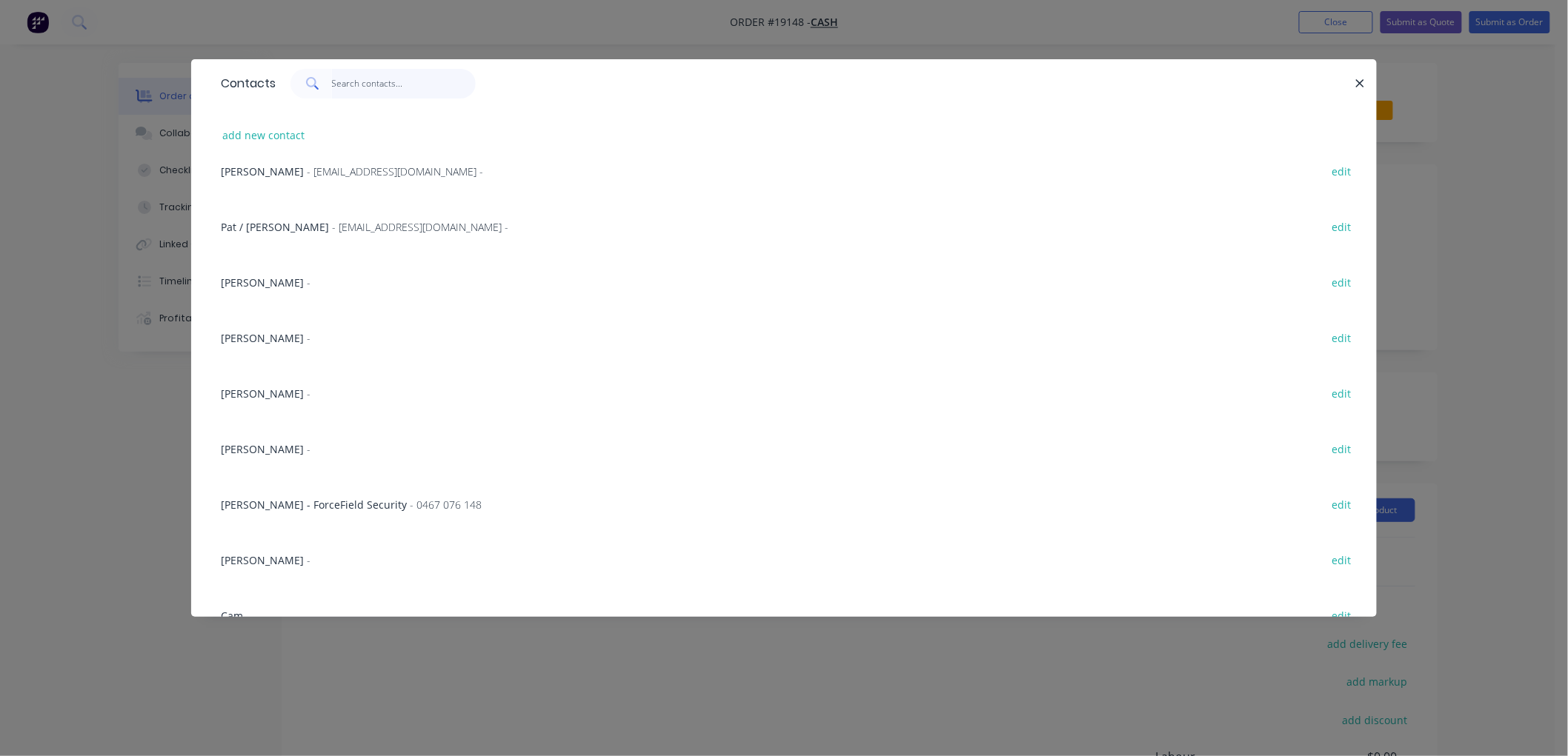
click at [368, 77] on input "text" at bounding box center [404, 83] width 144 height 30
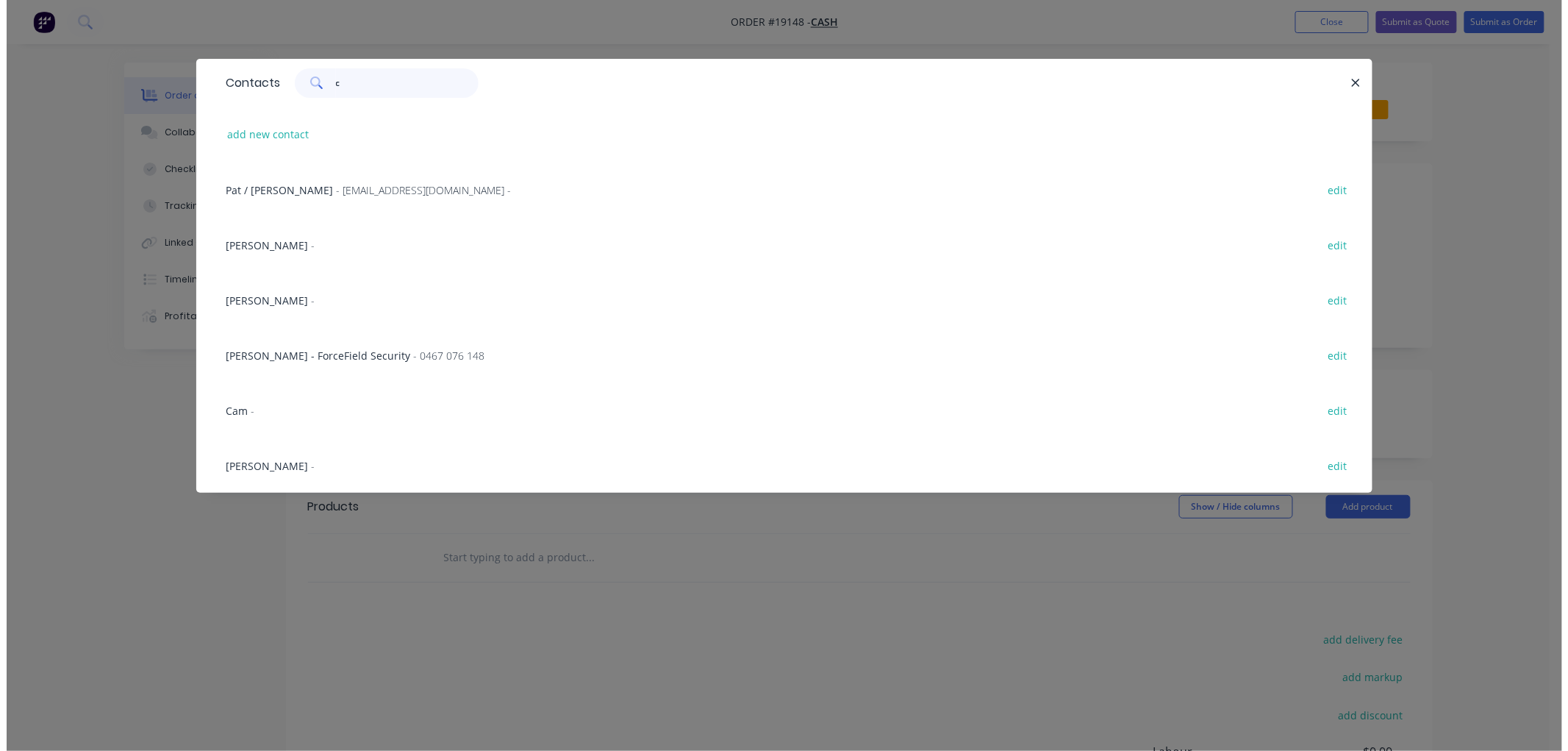
scroll to position [0, 0]
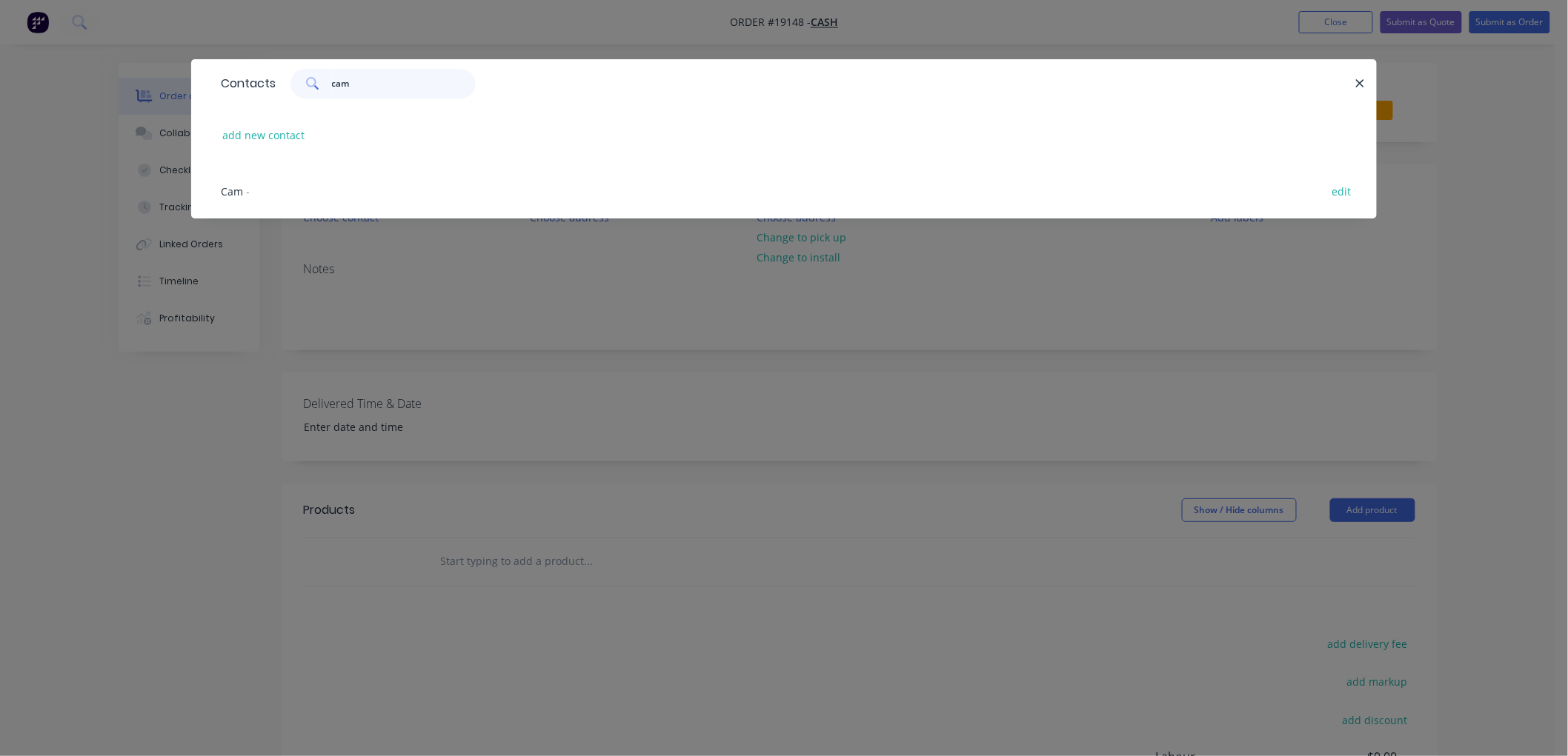
type input "cam"
click at [264, 195] on div "Cam - edit" at bounding box center [784, 191] width 1141 height 56
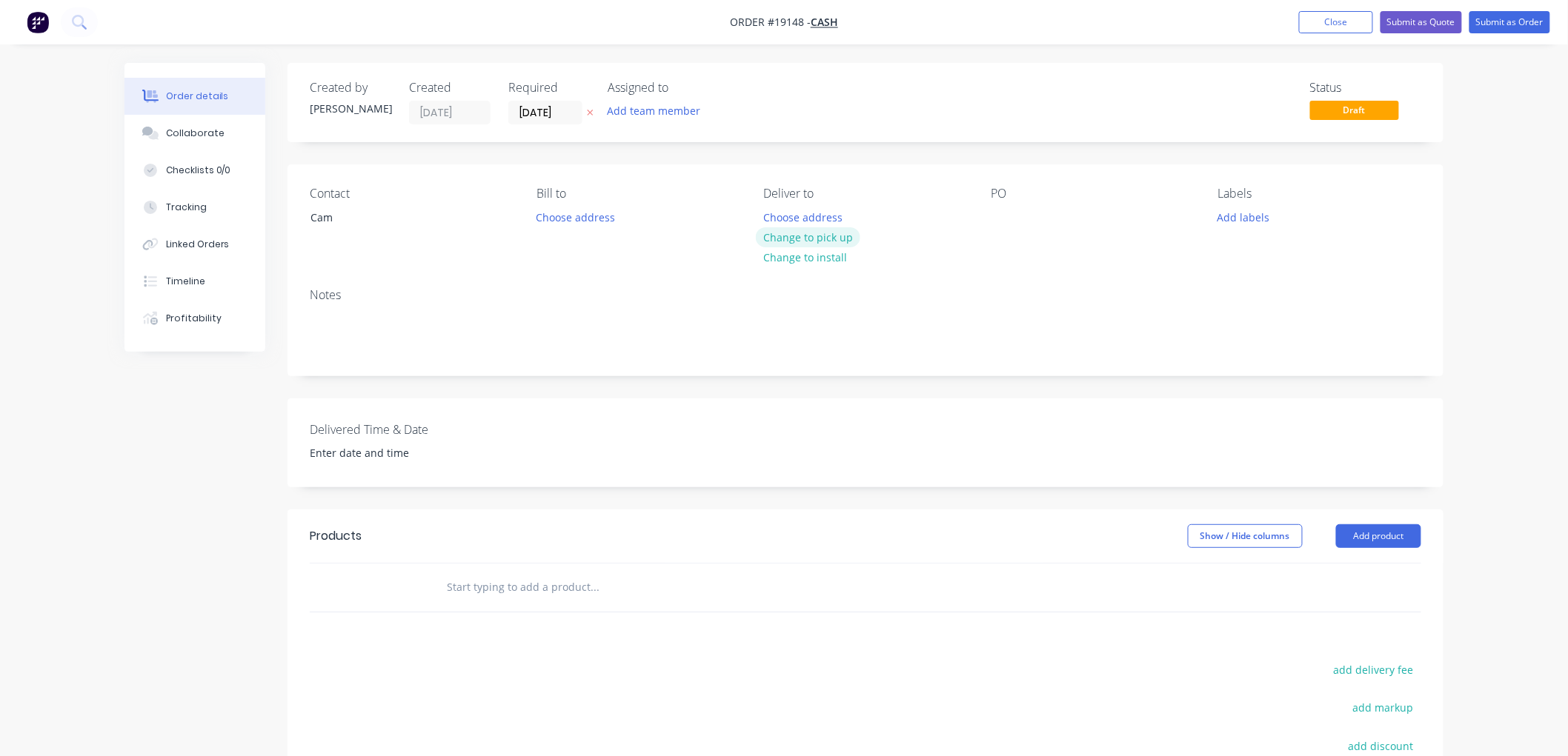
click at [808, 233] on button "Change to pick up" at bounding box center [808, 237] width 105 height 20
click at [503, 576] on input "text" at bounding box center [594, 587] width 296 height 30
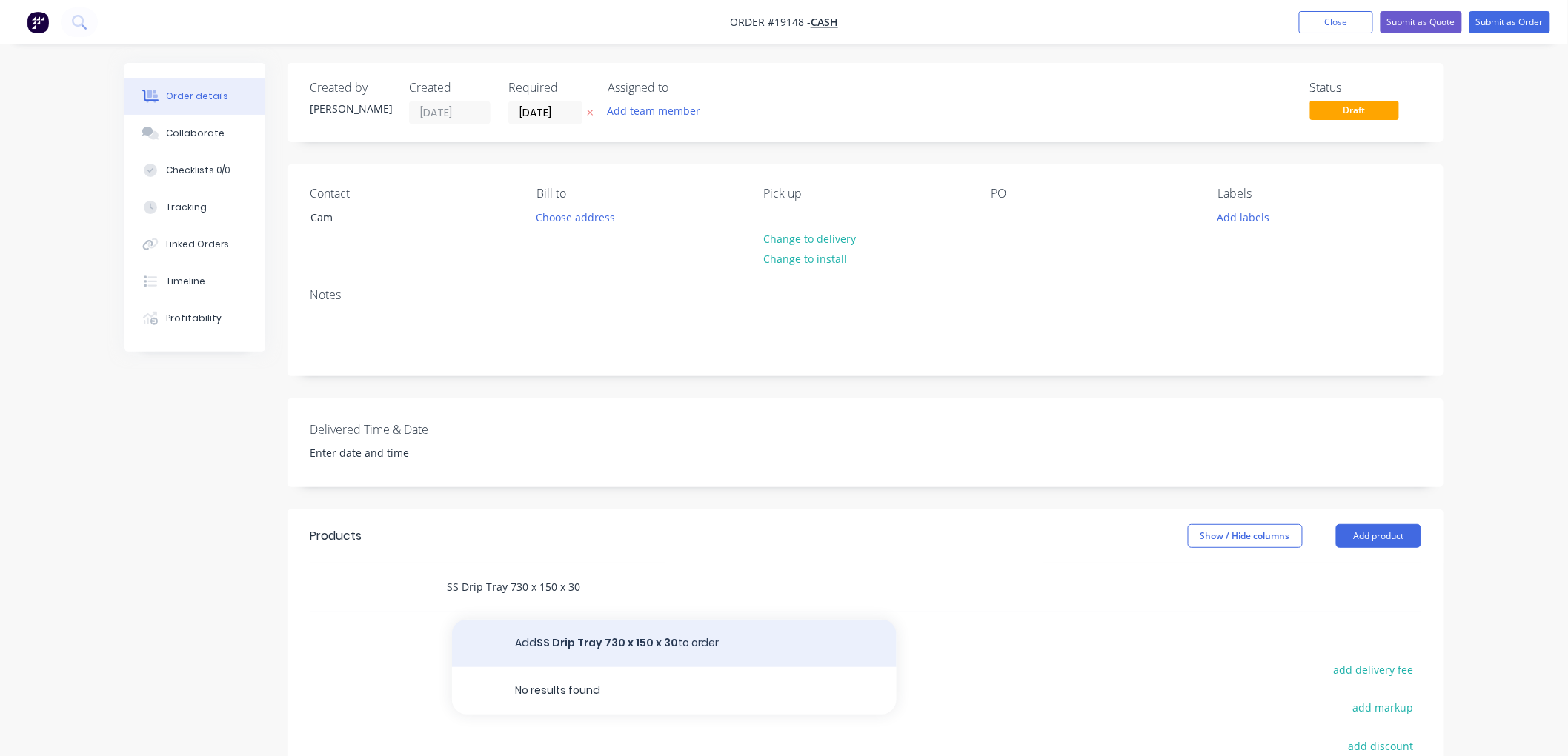
type input "SS Drip Tray 730 x 150 x 30"
click at [597, 634] on button "Add SS Drip Tray 730 x 150 x 30 to order" at bounding box center [673, 643] width 444 height 47
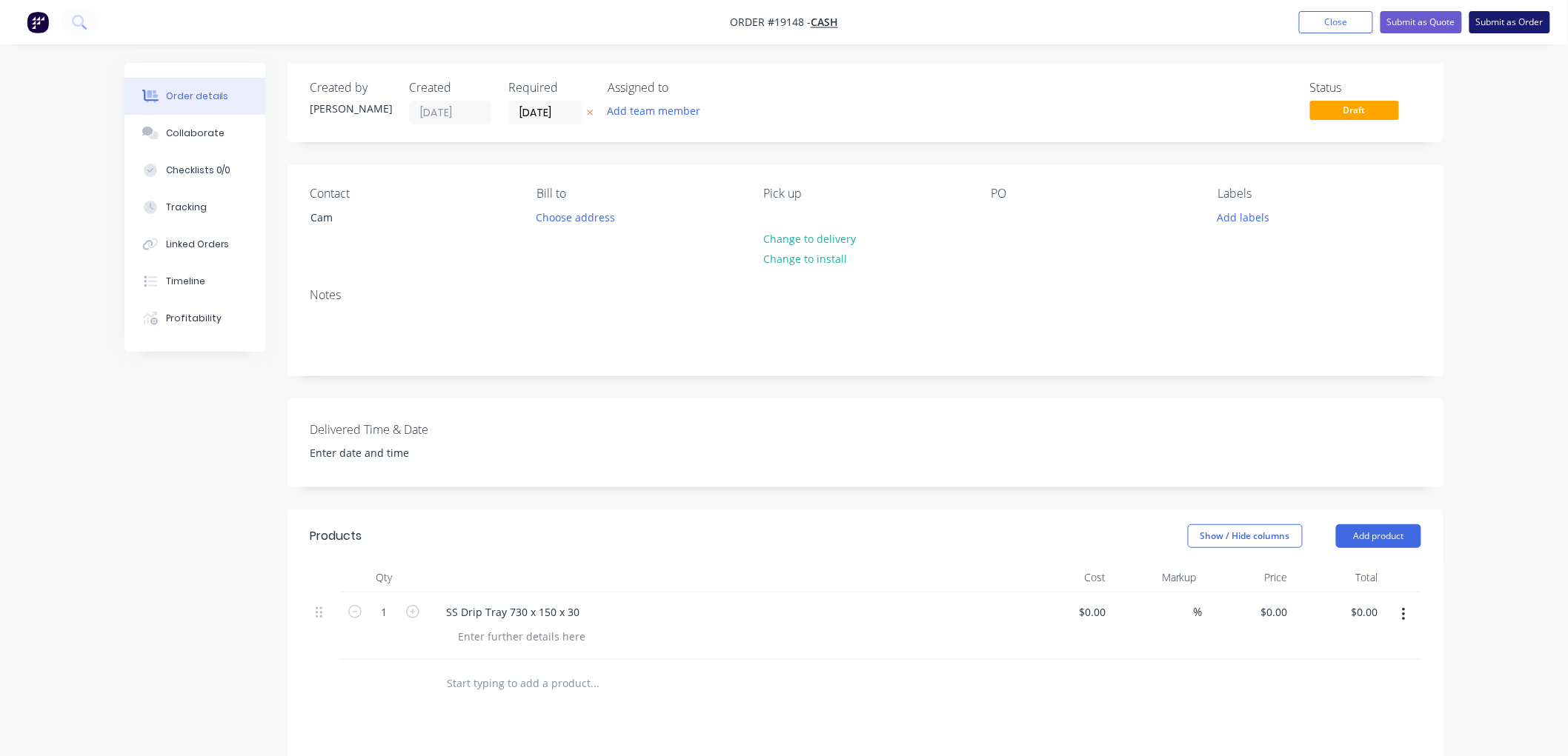
click at [1494, 33] on button "Submit as Order" at bounding box center [1509, 22] width 81 height 22
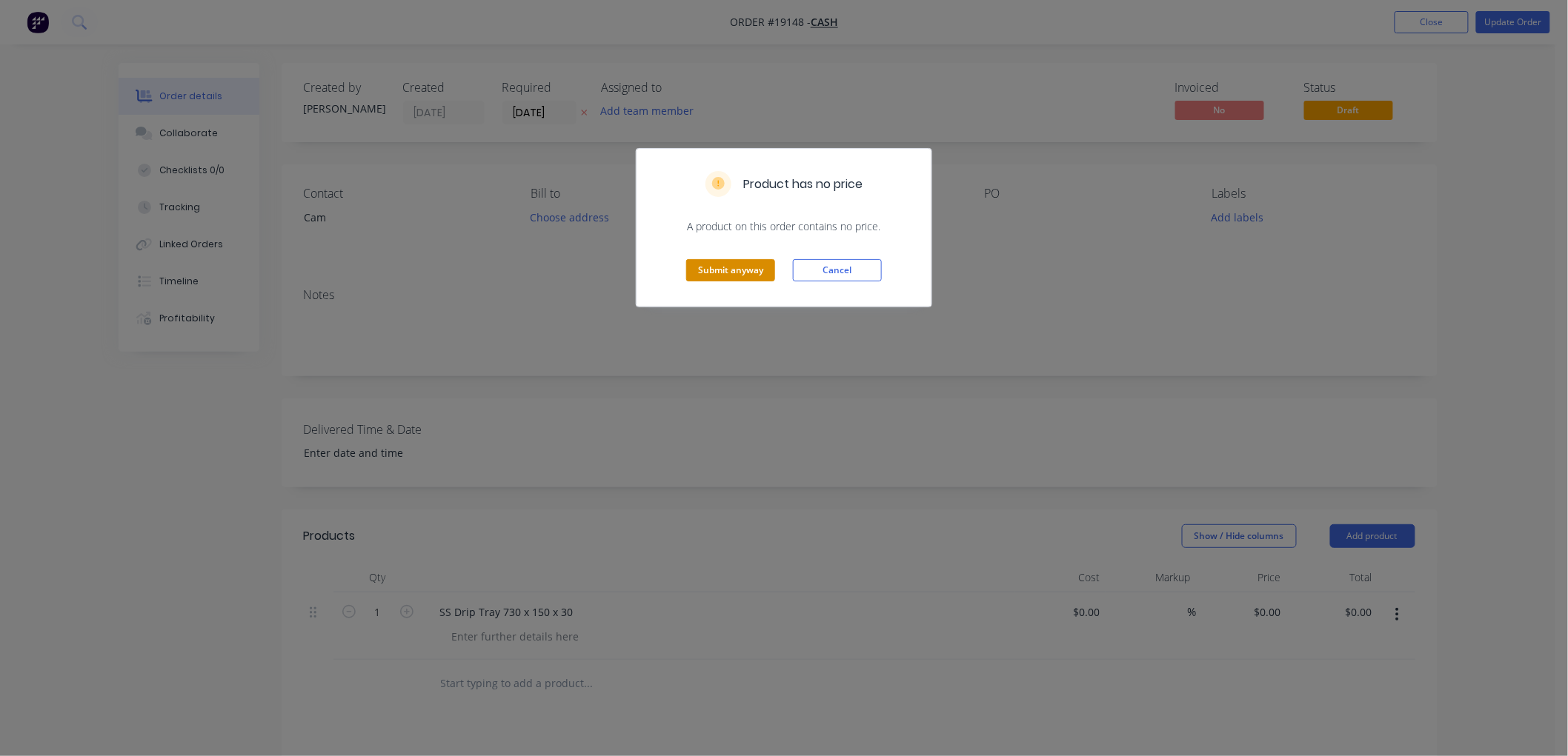
click at [736, 264] on button "Submit anyway" at bounding box center [730, 270] width 89 height 22
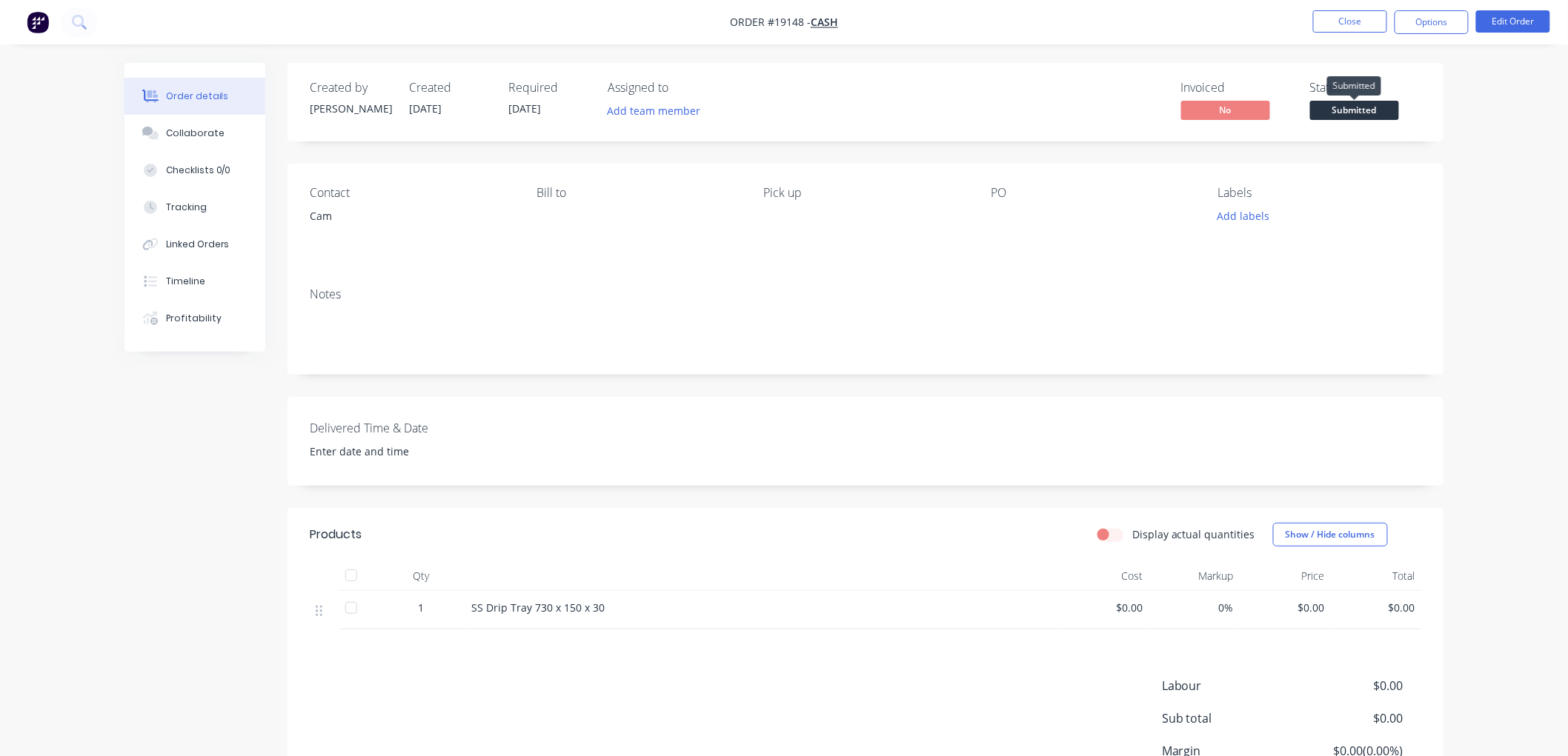
click at [1380, 116] on span "Submitted" at bounding box center [1354, 109] width 89 height 18
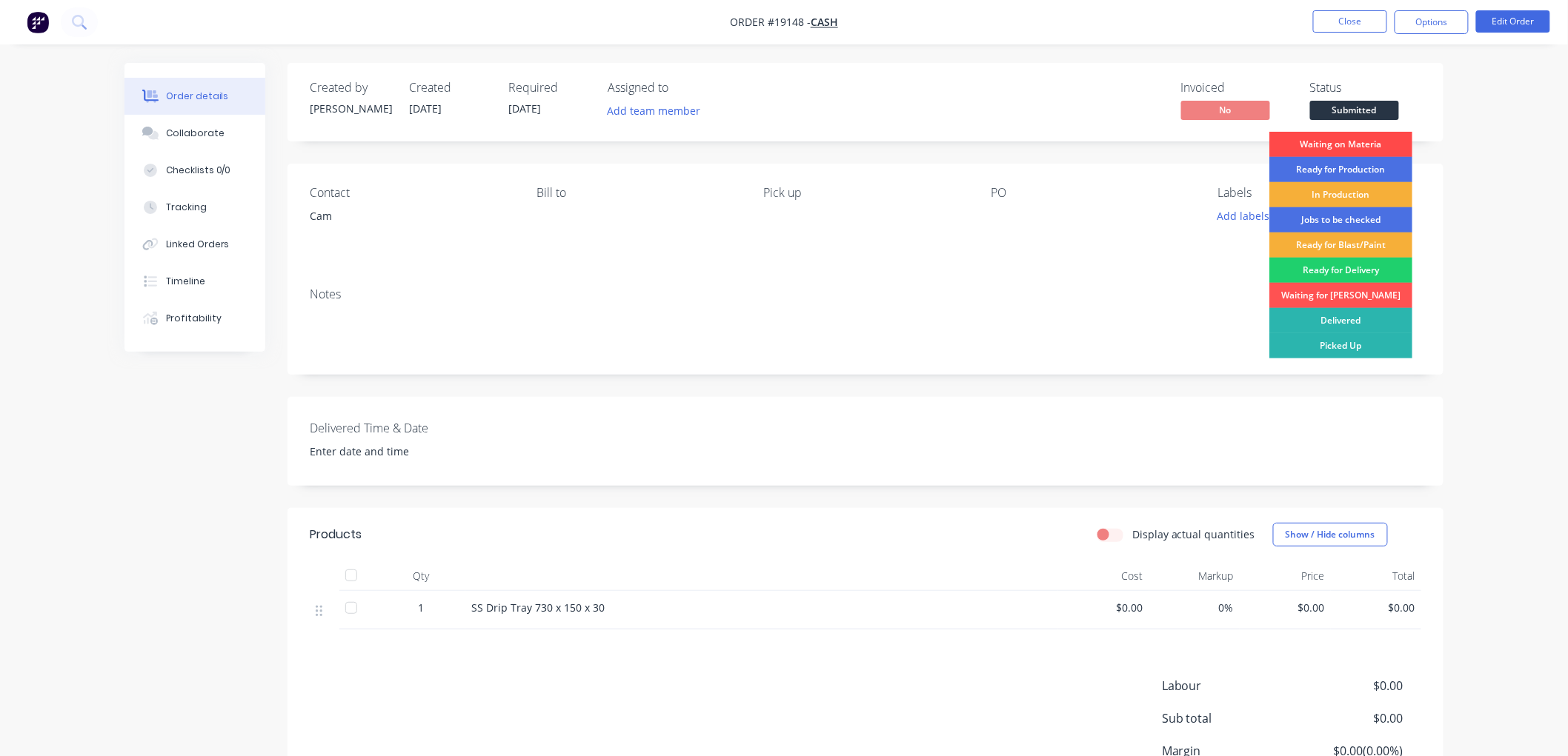
click at [1361, 144] on div "Waiting on Materia" at bounding box center [1341, 144] width 143 height 26
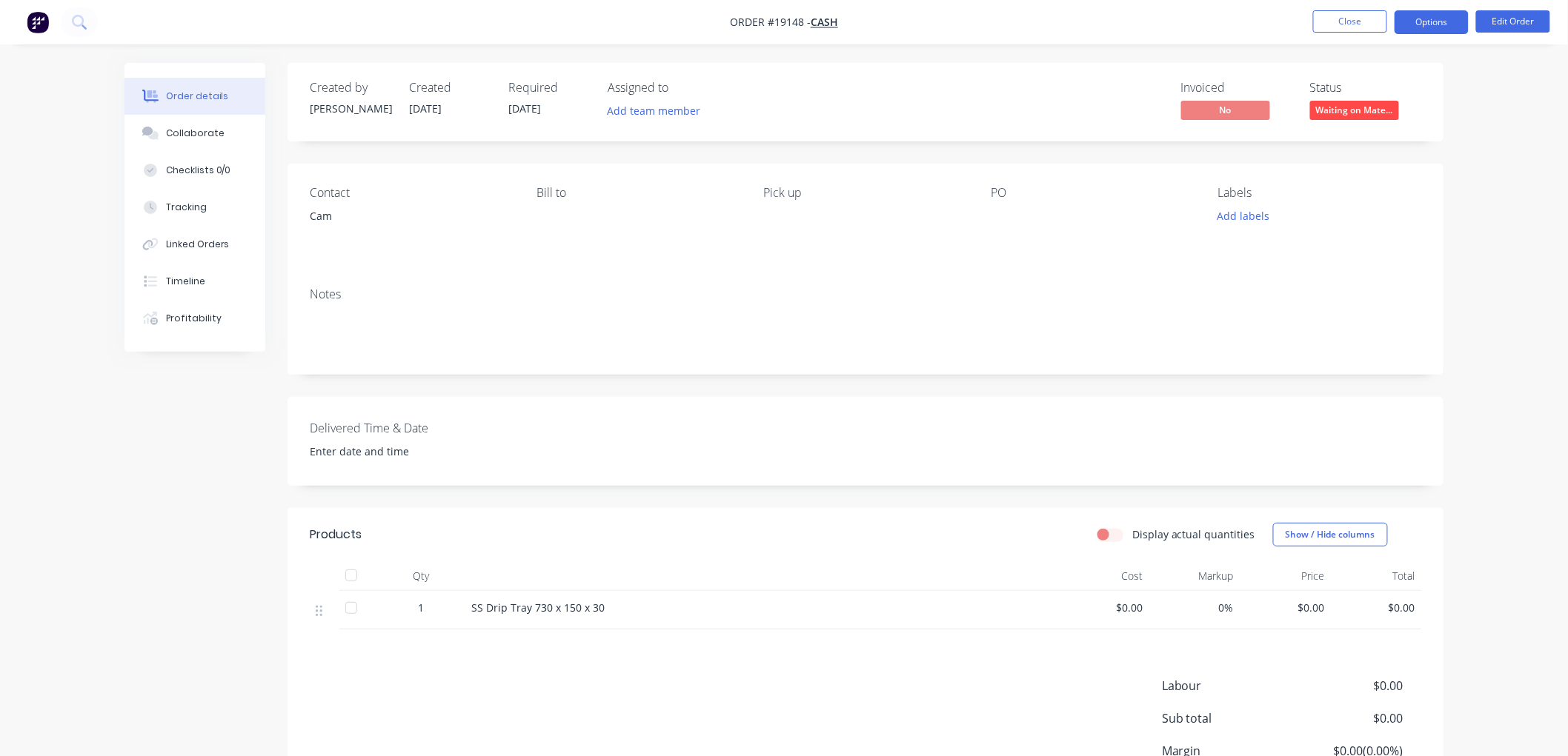
click at [1441, 28] on button "Options" at bounding box center [1431, 22] width 74 height 24
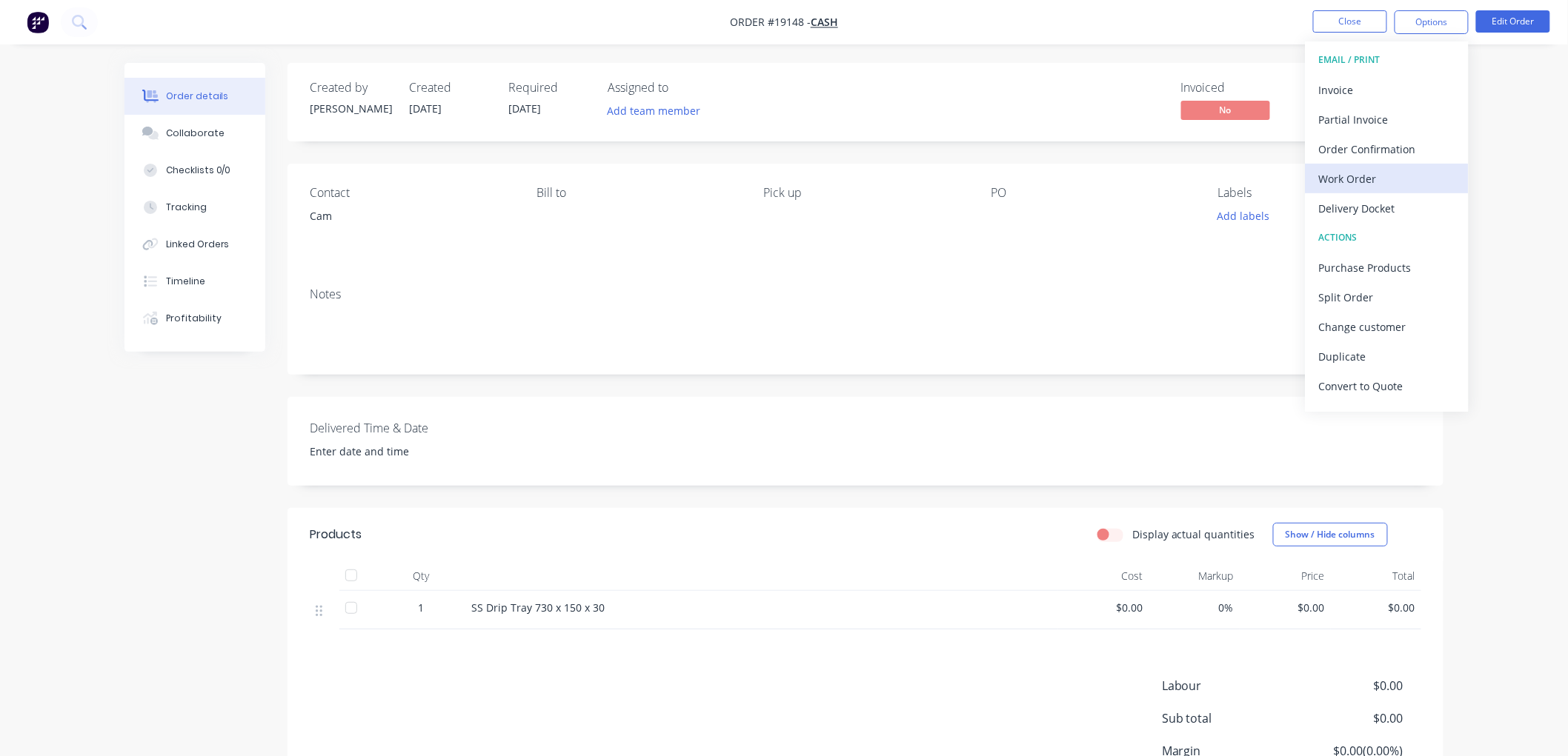
click at [1346, 180] on div "Work Order" at bounding box center [1387, 179] width 136 height 22
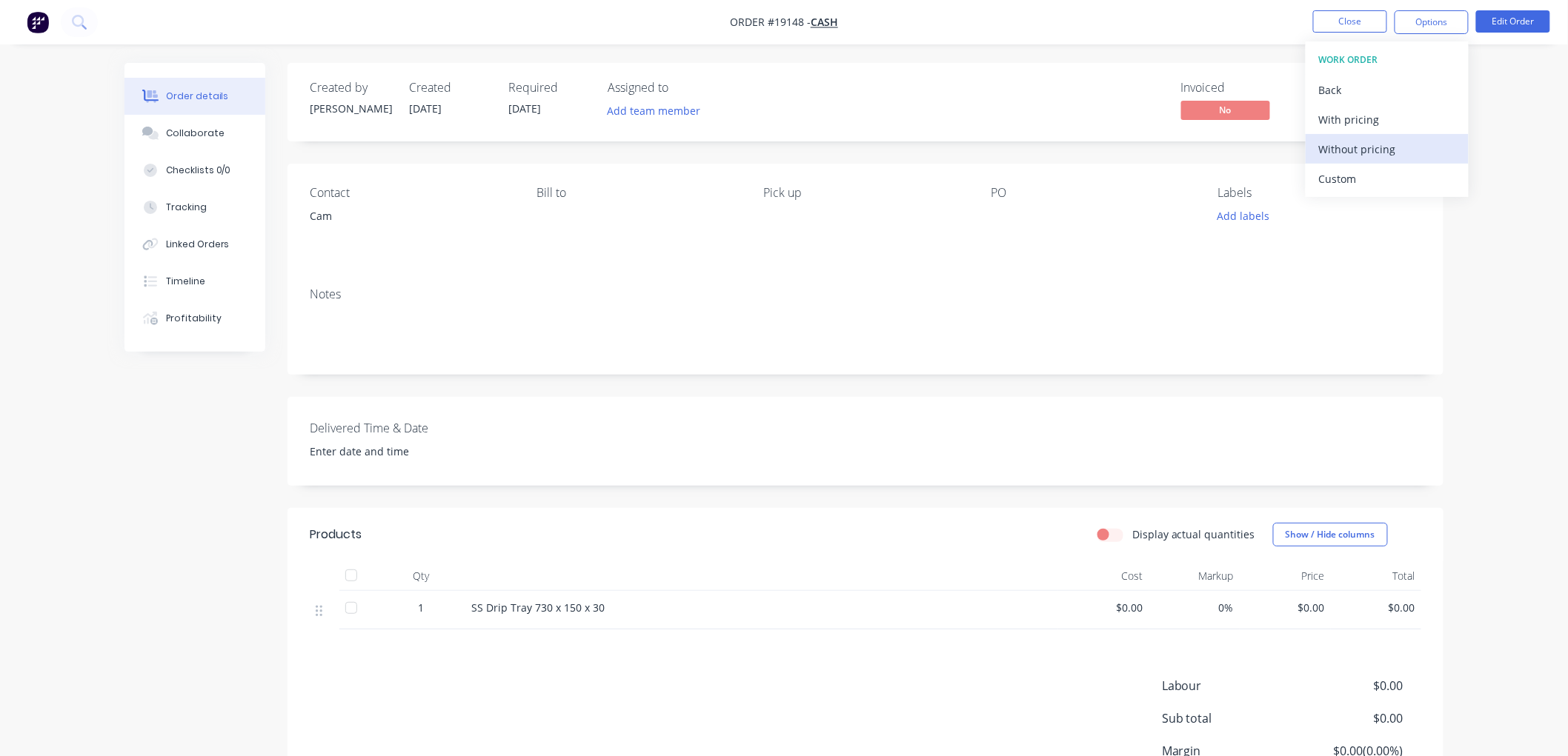
click at [1353, 151] on div "Without pricing" at bounding box center [1387, 149] width 136 height 22
click at [1485, 136] on div "Order details Collaborate Checklists 0/0 Tracking Linked Orders Timeline Profit…" at bounding box center [784, 447] width 1568 height 893
click at [1343, 16] on button "Close" at bounding box center [1349, 22] width 74 height 22
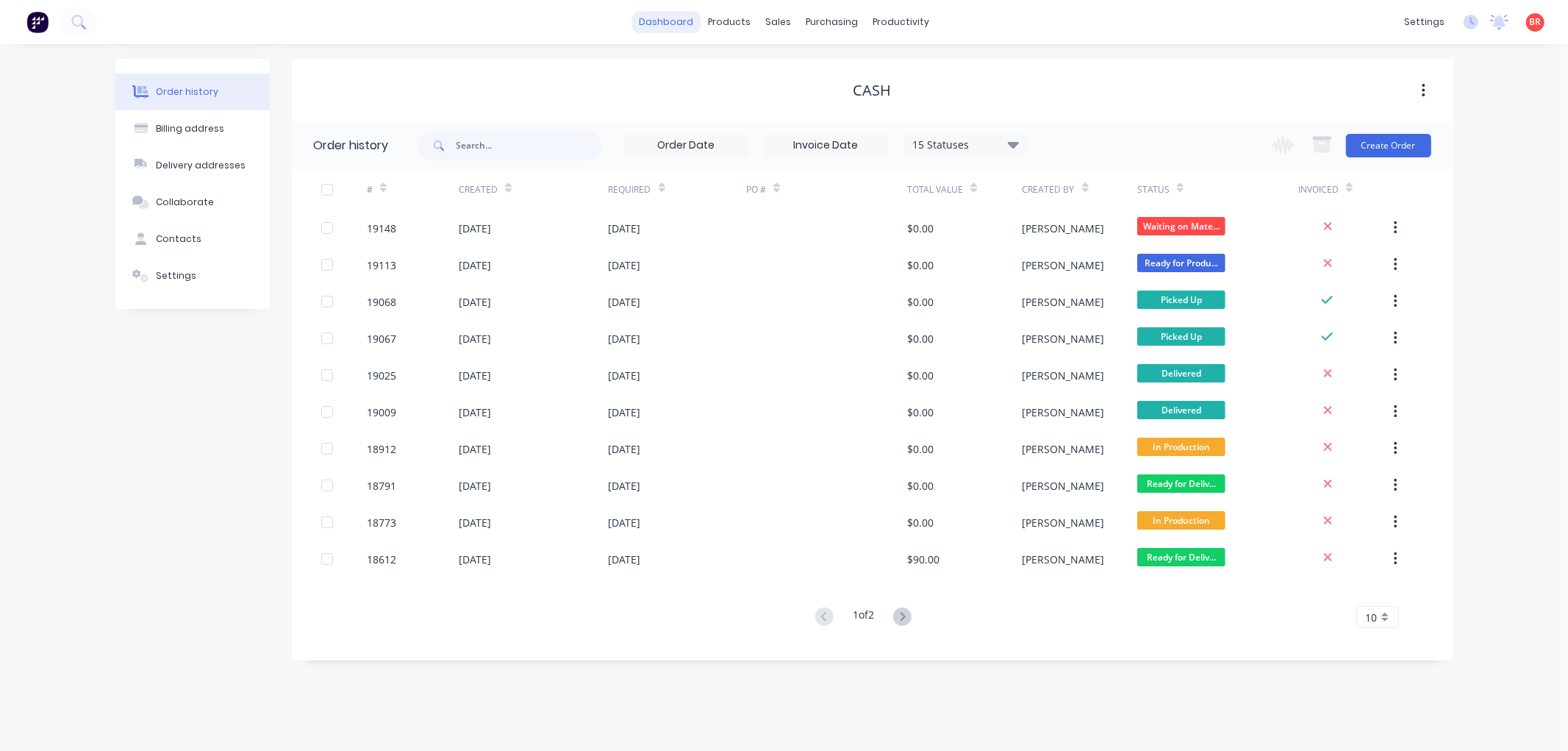
click at [672, 20] on link "dashboard" at bounding box center [666, 22] width 69 height 22
